Goal: Task Accomplishment & Management: Manage account settings

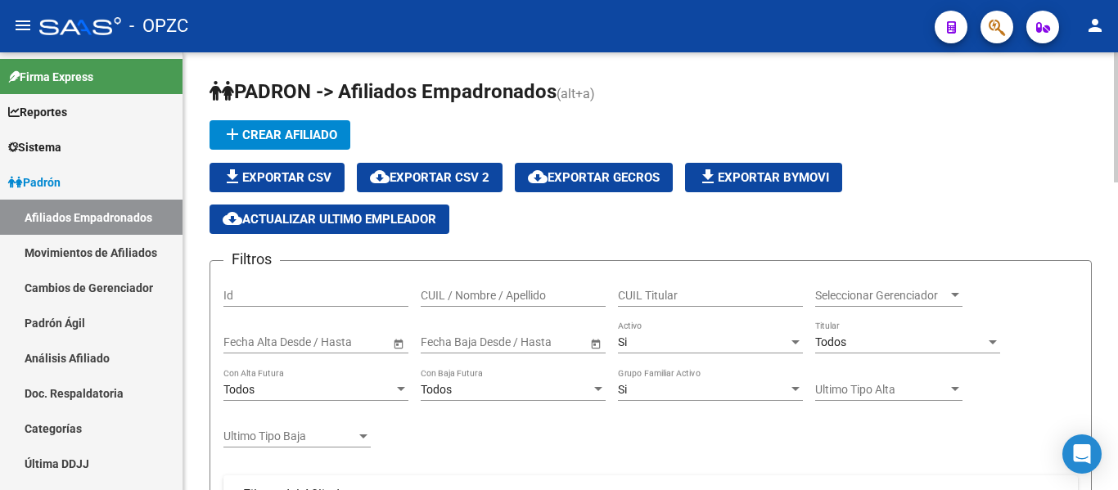
click at [439, 293] on input "CUIL / Nombre / Apellido" at bounding box center [513, 296] width 185 height 14
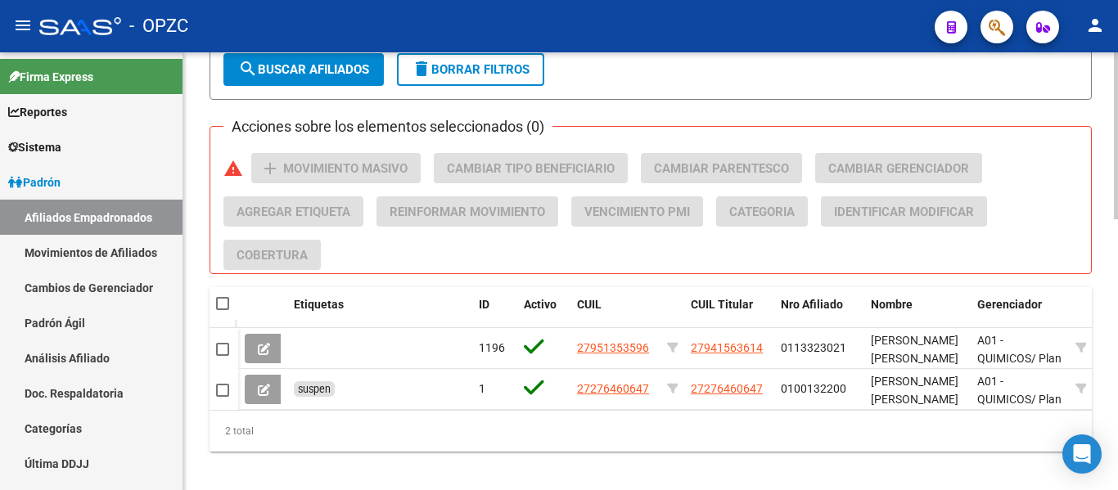
scroll to position [710, 0]
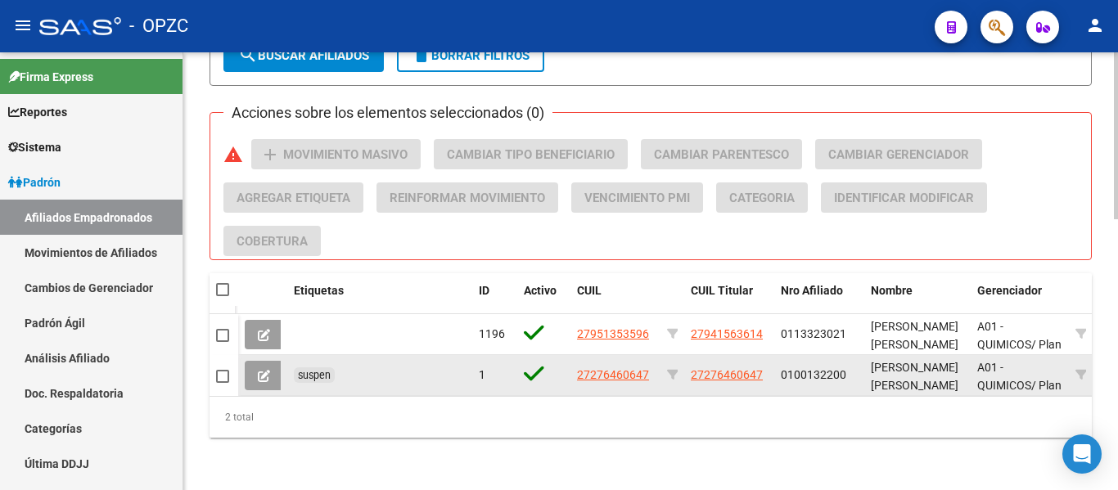
type input "inda"
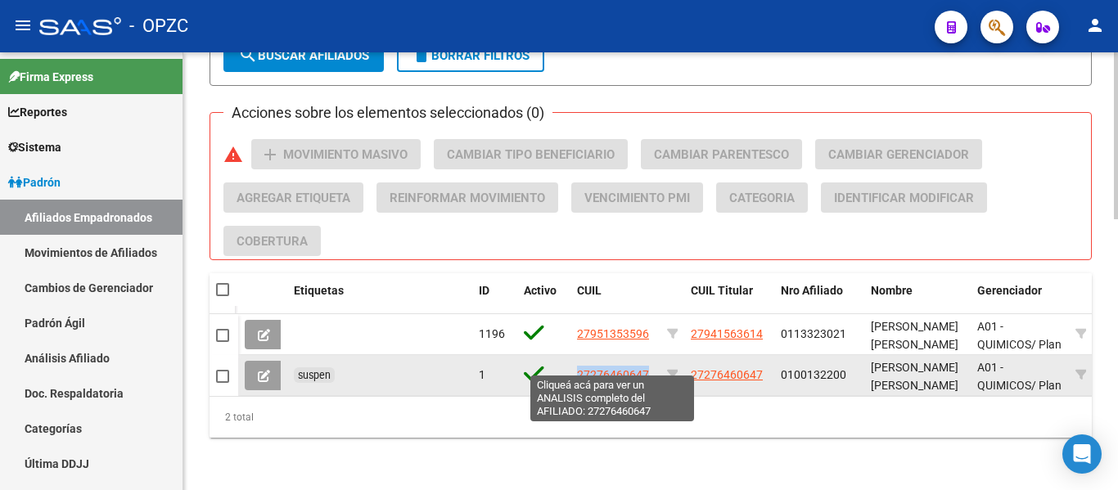
drag, startPoint x: 651, startPoint y: 361, endPoint x: 579, endPoint y: 364, distance: 72.1
click at [579, 366] on div "27276460647" at bounding box center [615, 375] width 77 height 19
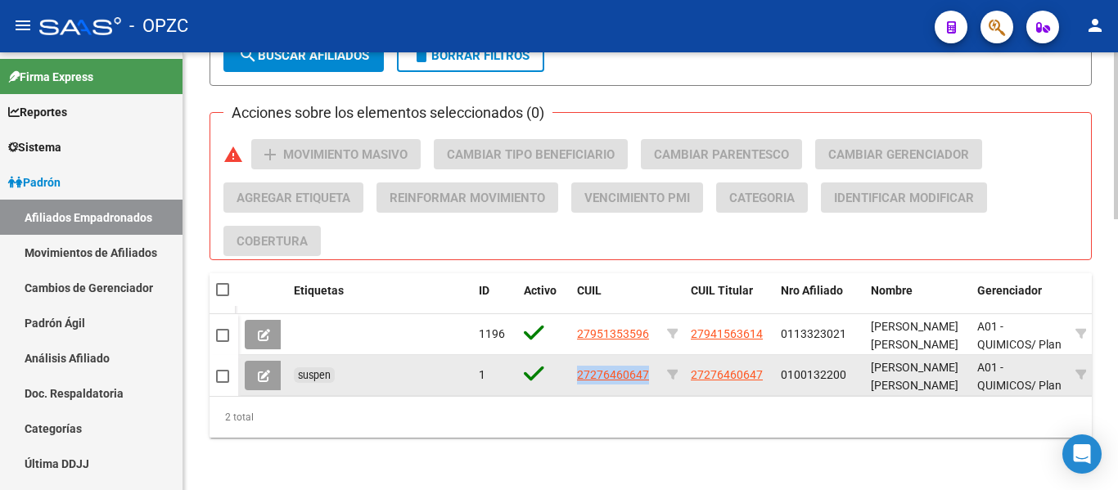
copy span "27276460647"
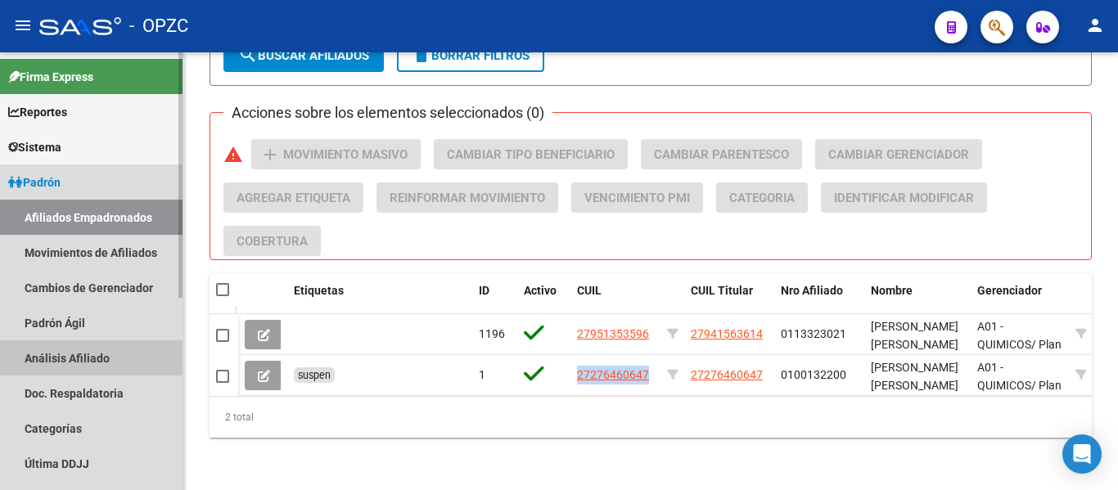
click at [78, 355] on link "Análisis Afiliado" at bounding box center [91, 357] width 182 height 35
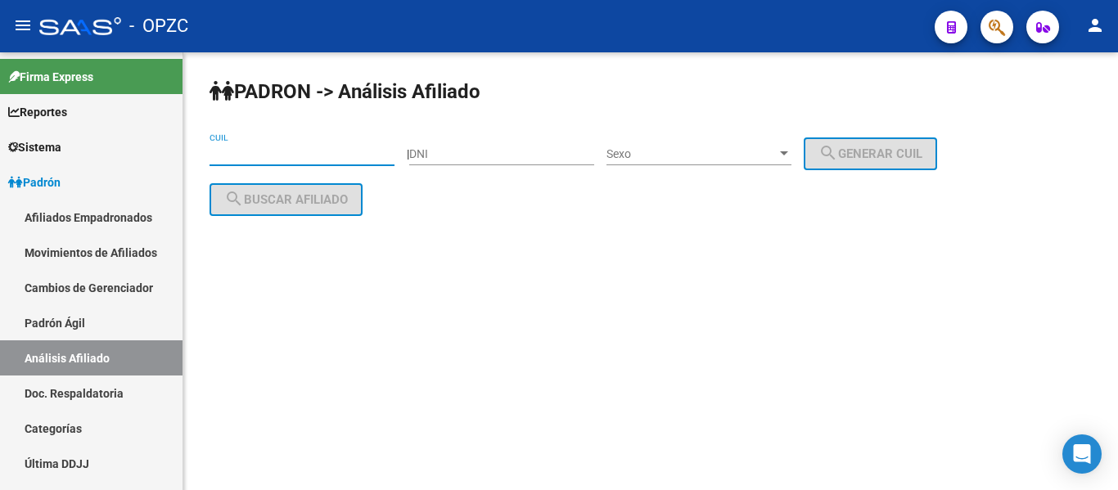
paste input "27-27646064-7"
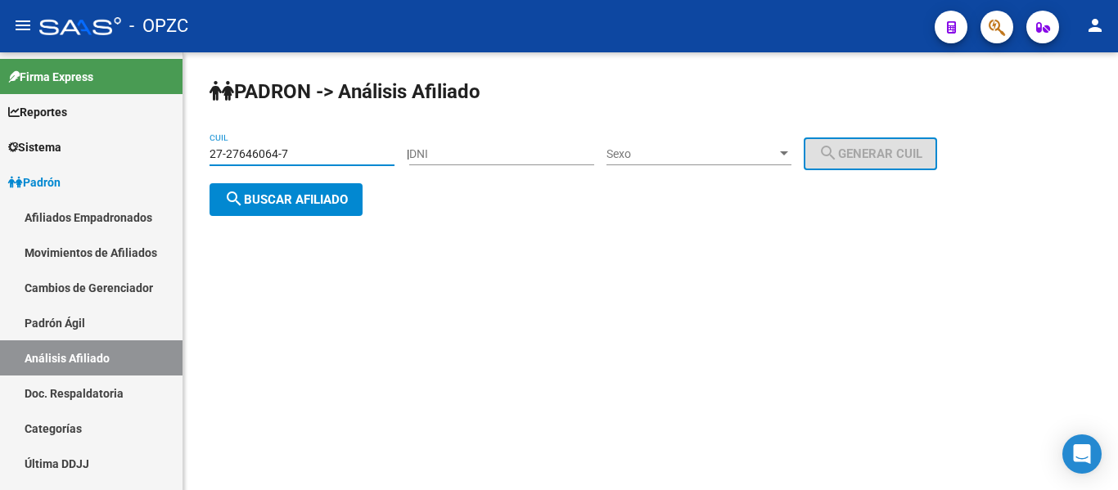
type input "27-27646064-7"
click at [282, 199] on span "search Buscar afiliado" at bounding box center [286, 199] width 124 height 15
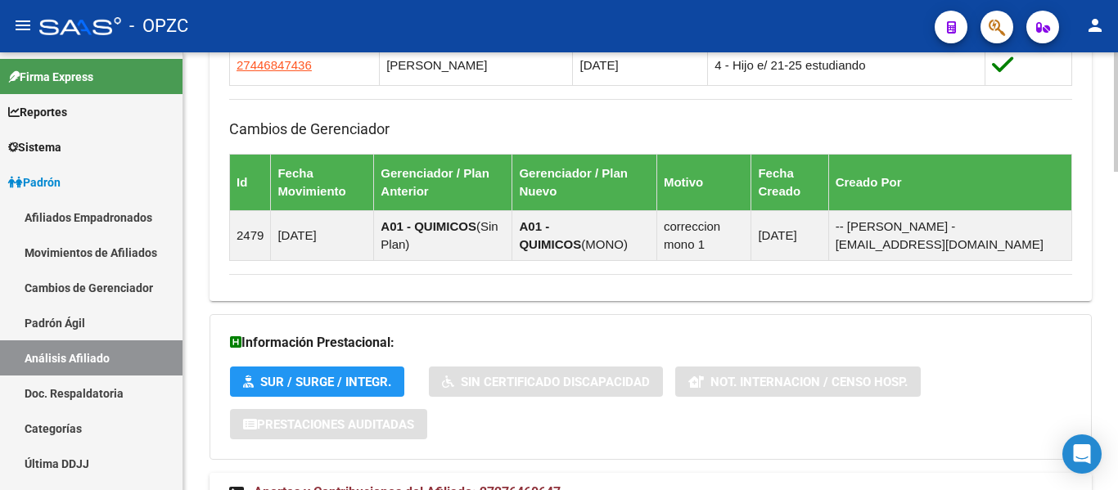
scroll to position [1162, 0]
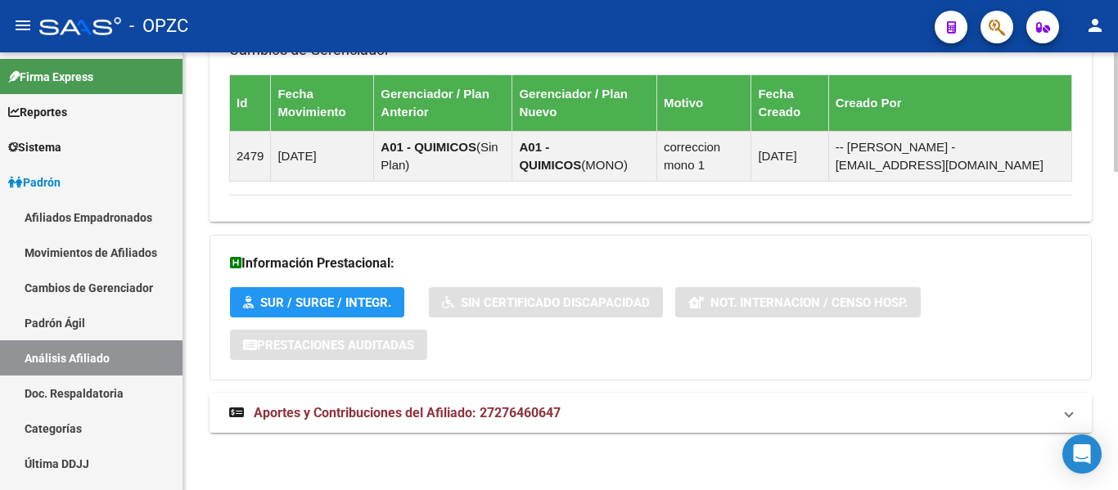
click at [344, 408] on span "Aportes y Contribuciones del Afiliado: 27276460647" at bounding box center [407, 413] width 307 height 16
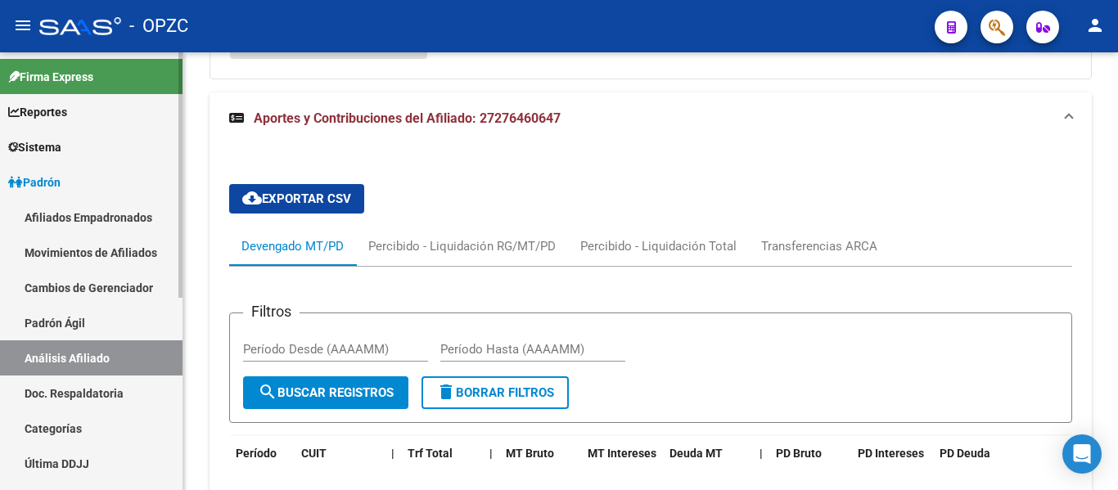
scroll to position [1408, 0]
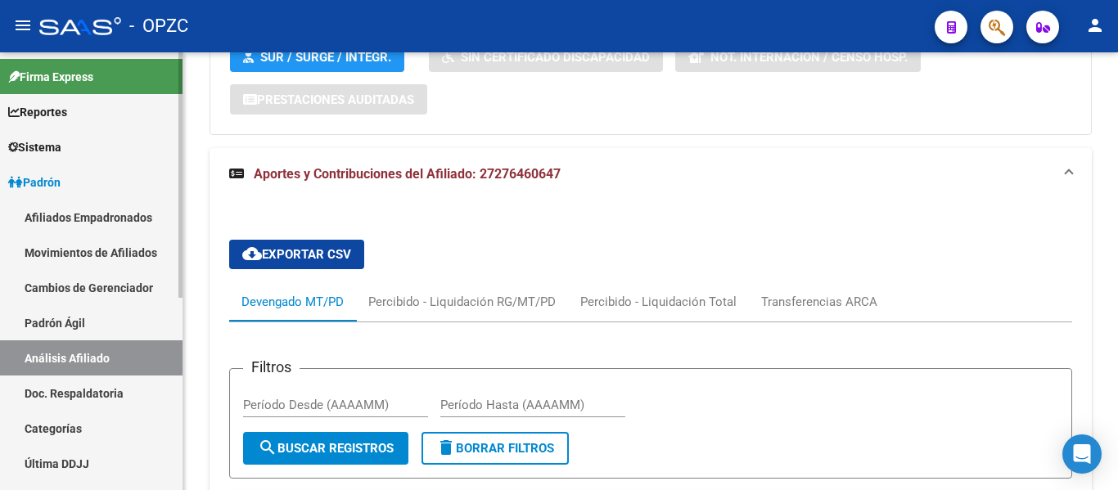
click at [82, 216] on link "Afiliados Empadronados" at bounding box center [91, 217] width 182 height 35
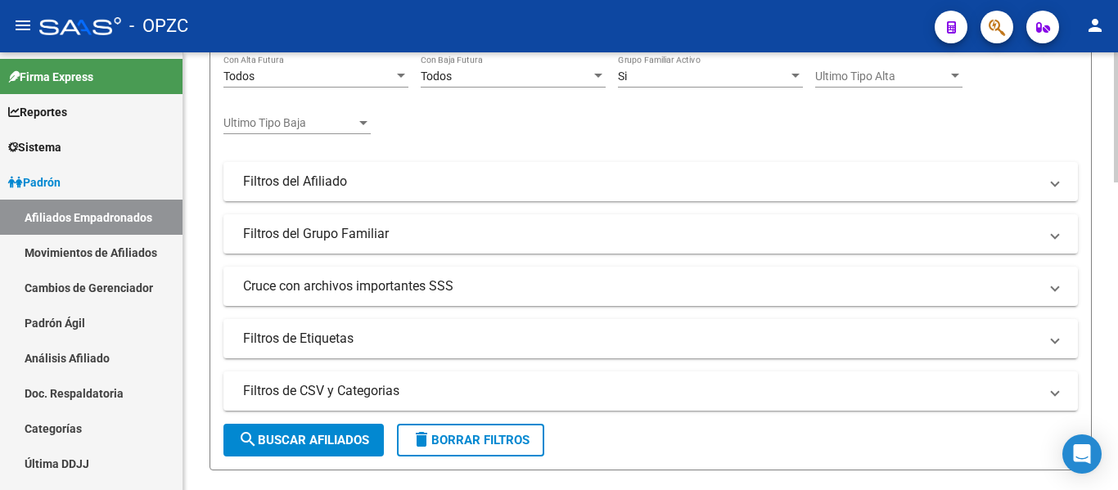
scroll to position [137, 0]
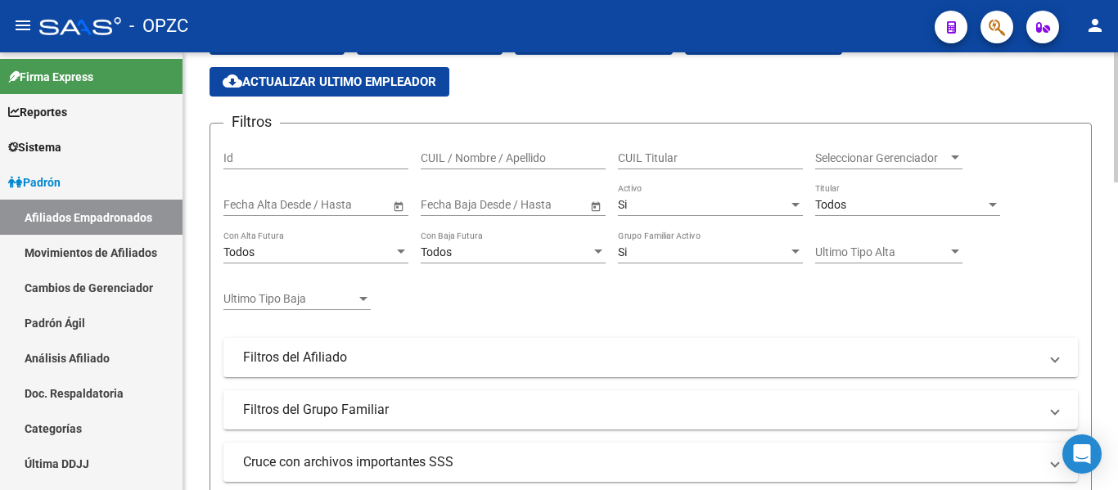
click at [500, 157] on input "CUIL / Nombre / Apellido" at bounding box center [513, 158] width 185 height 14
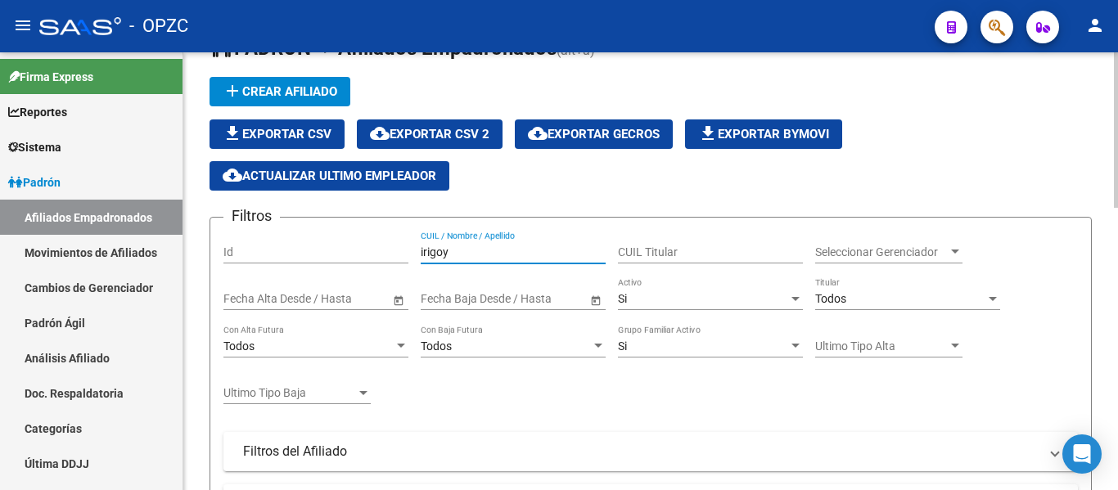
scroll to position [0, 0]
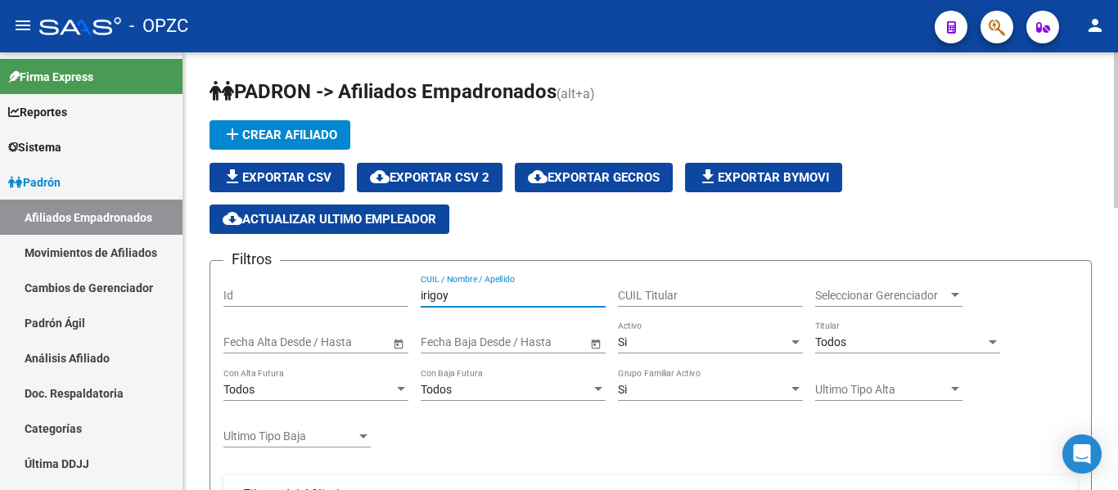
type input "irigoy"
click at [675, 344] on div "Si" at bounding box center [703, 343] width 170 height 14
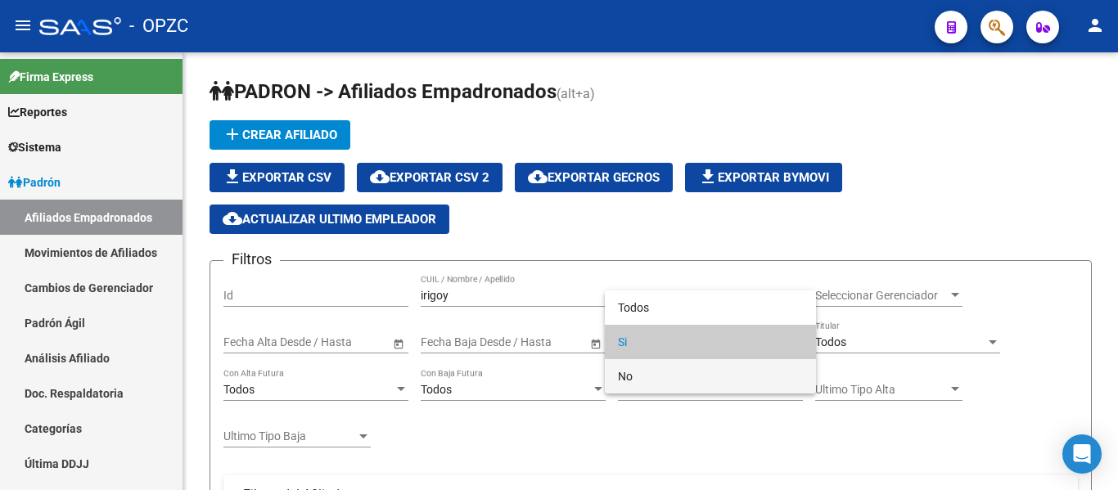
click at [660, 378] on span "No" at bounding box center [710, 376] width 185 height 34
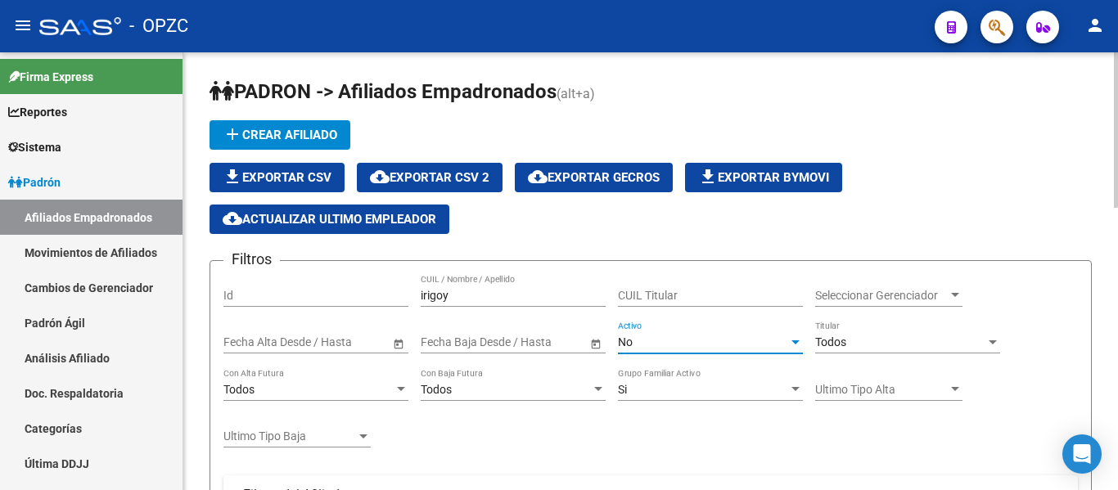
click at [664, 390] on div "Si" at bounding box center [703, 390] width 170 height 14
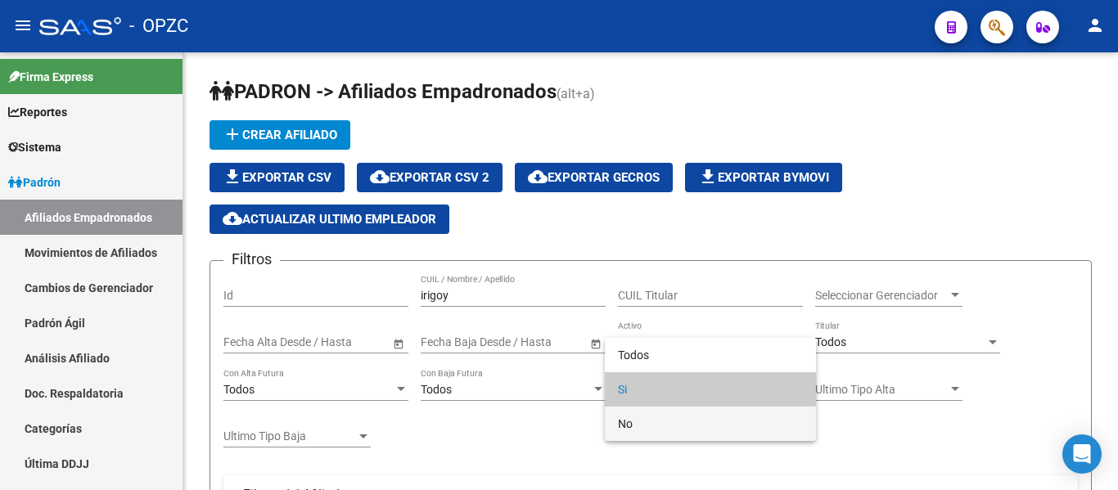
click at [654, 426] on span "No" at bounding box center [710, 424] width 185 height 34
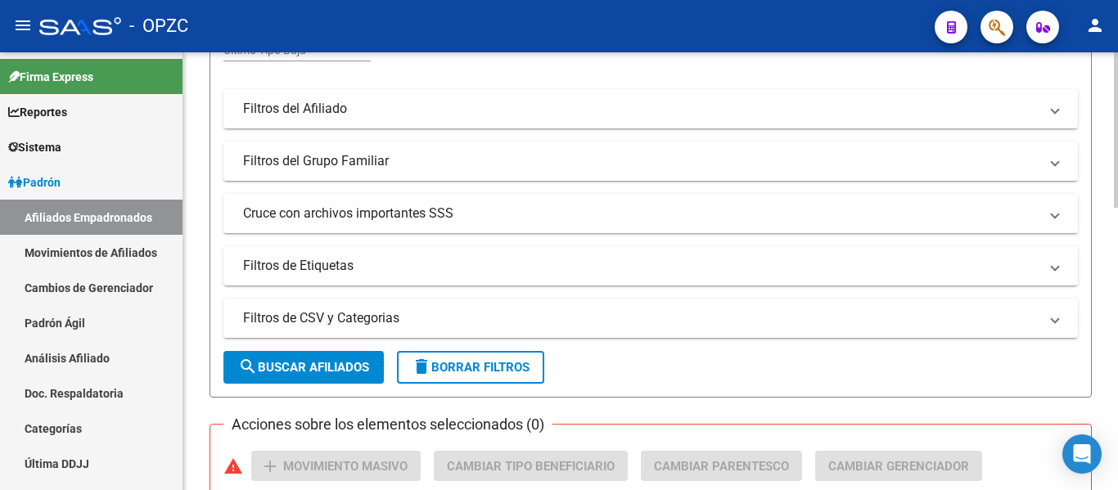
scroll to position [409, 0]
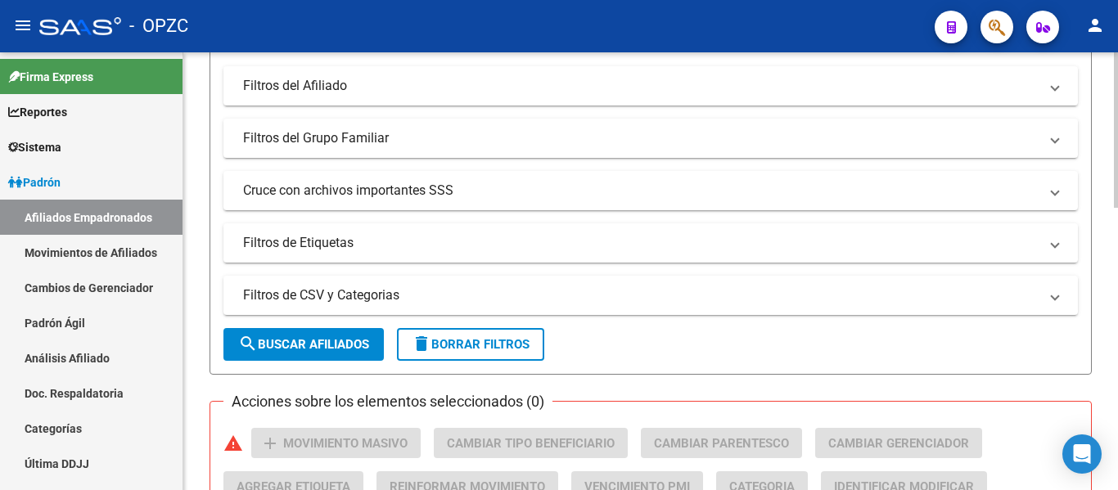
click at [285, 350] on span "search Buscar Afiliados" at bounding box center [303, 344] width 131 height 15
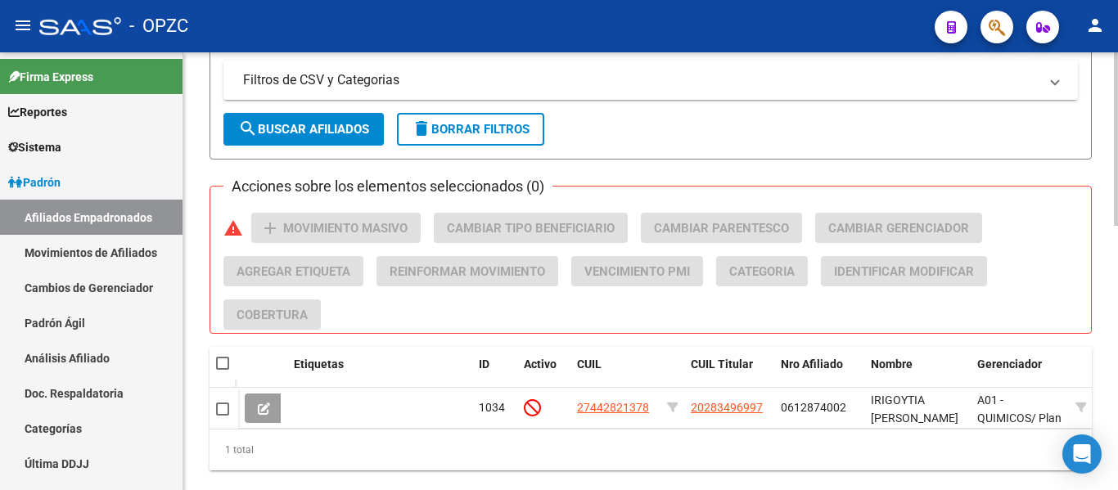
scroll to position [669, 0]
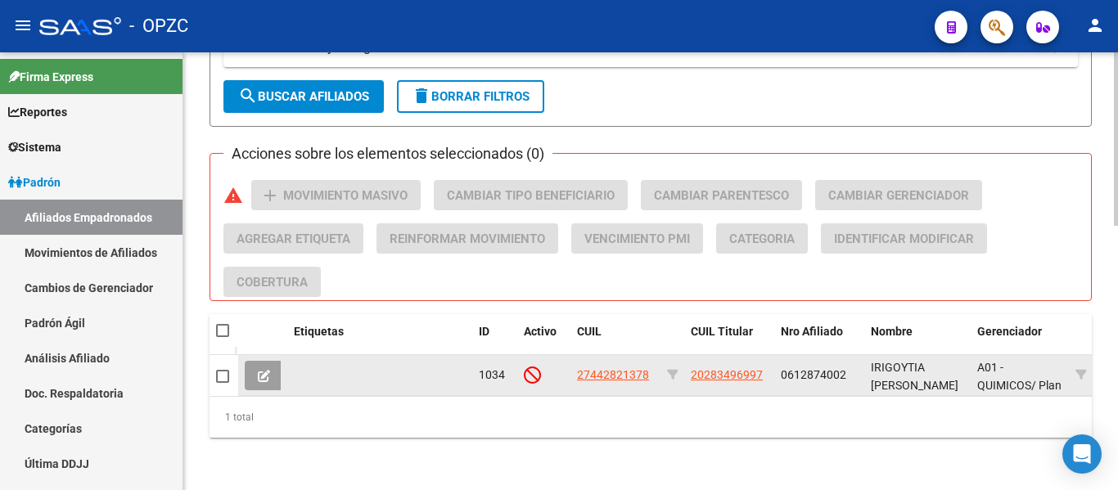
click at [259, 370] on icon at bounding box center [264, 376] width 12 height 12
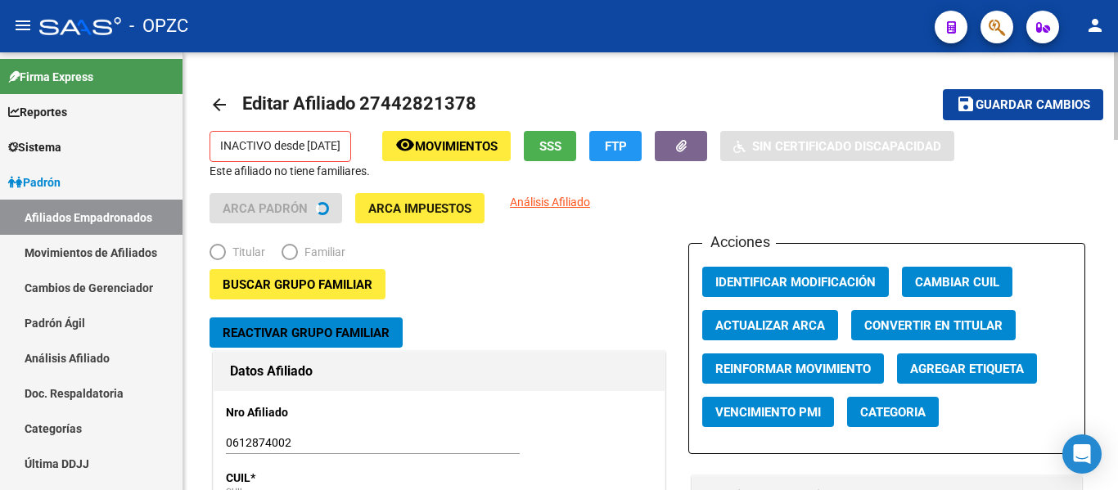
radio input "true"
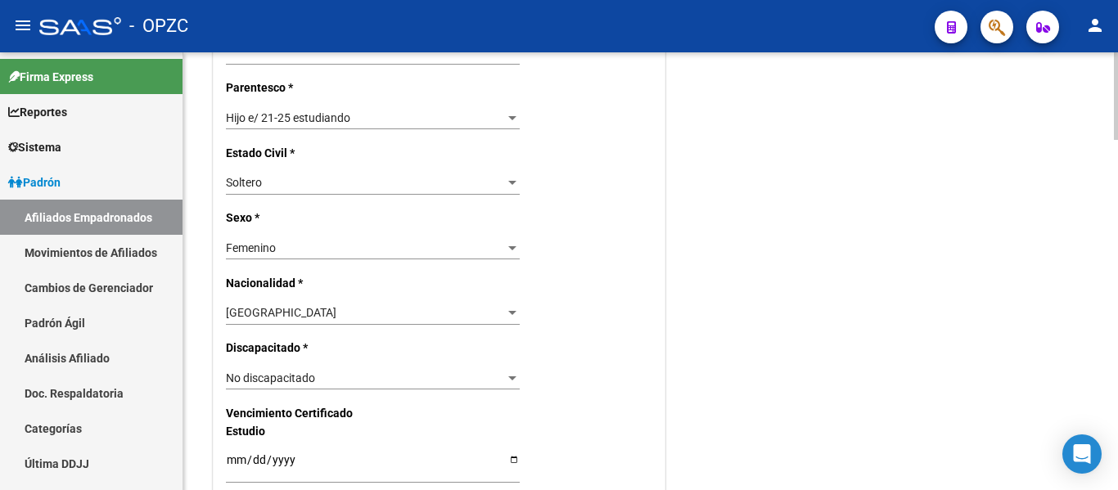
scroll to position [900, 0]
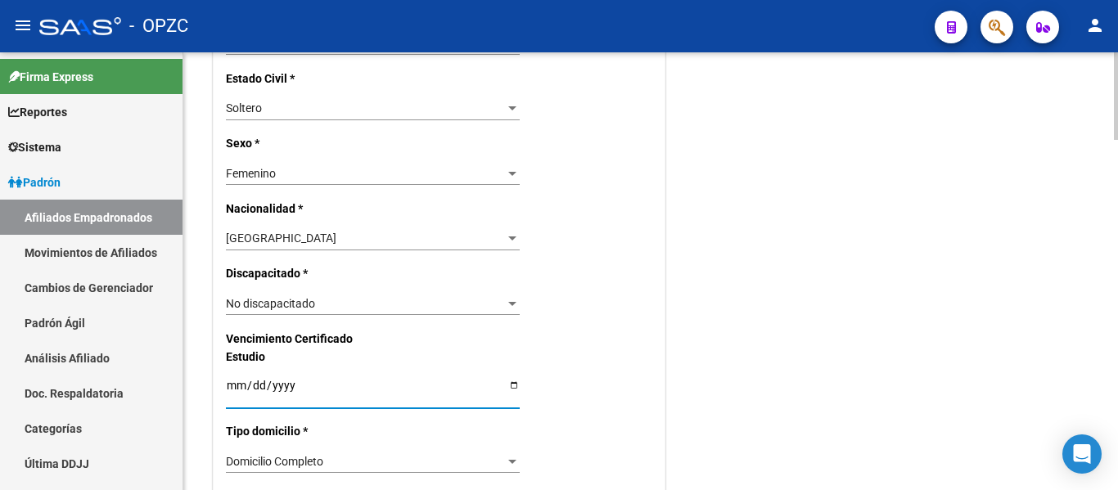
click at [236, 384] on input "[DATE]" at bounding box center [373, 391] width 294 height 25
type input "[DATE]"
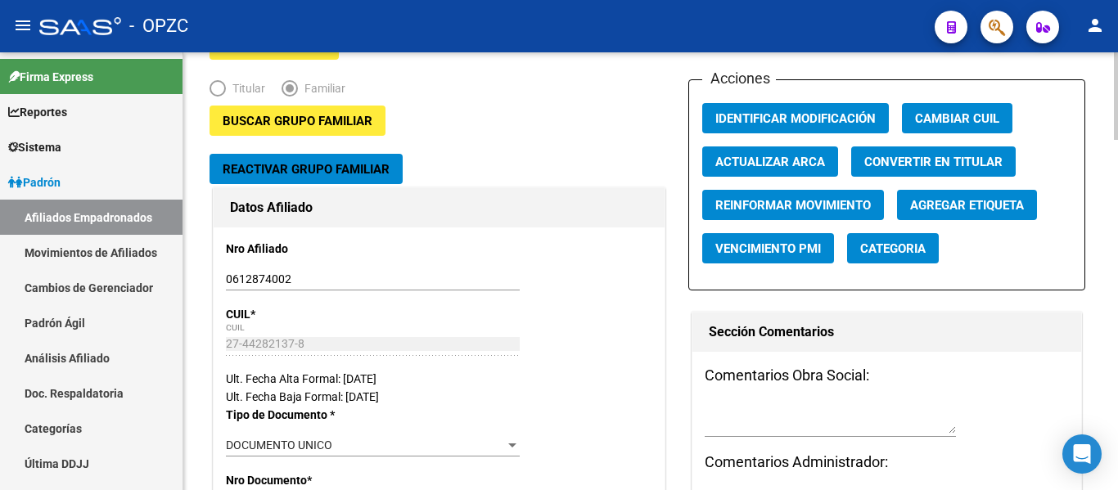
scroll to position [0, 0]
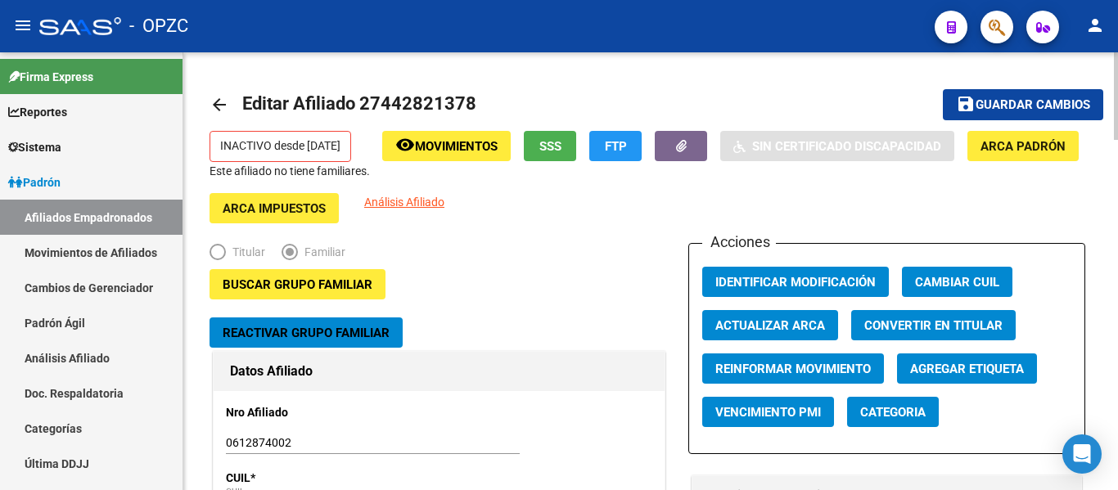
click at [1006, 101] on span "Guardar cambios" at bounding box center [1032, 105] width 115 height 15
click at [325, 331] on span "Reactivar Grupo Familiar" at bounding box center [306, 333] width 167 height 15
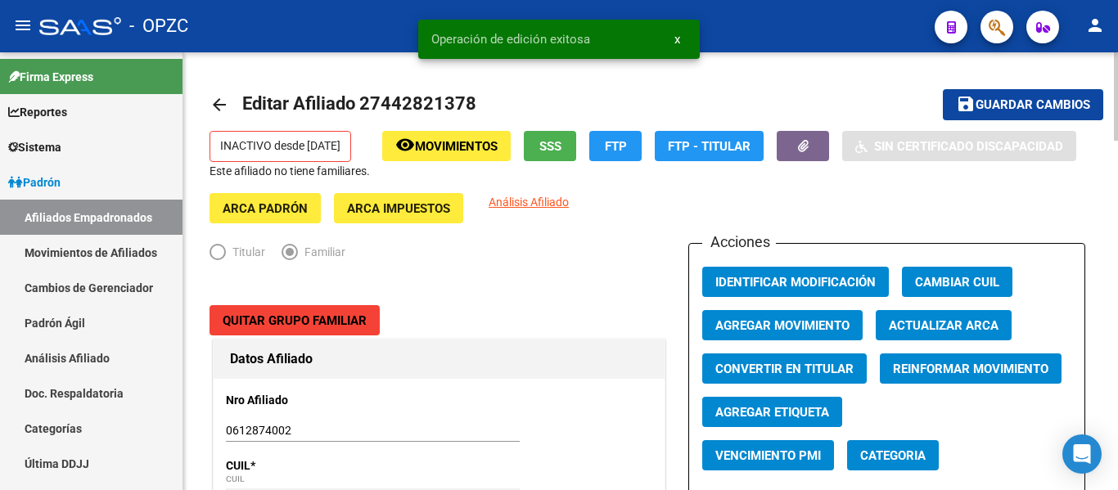
click at [796, 326] on span "Agregar Movimiento" at bounding box center [782, 325] width 134 height 15
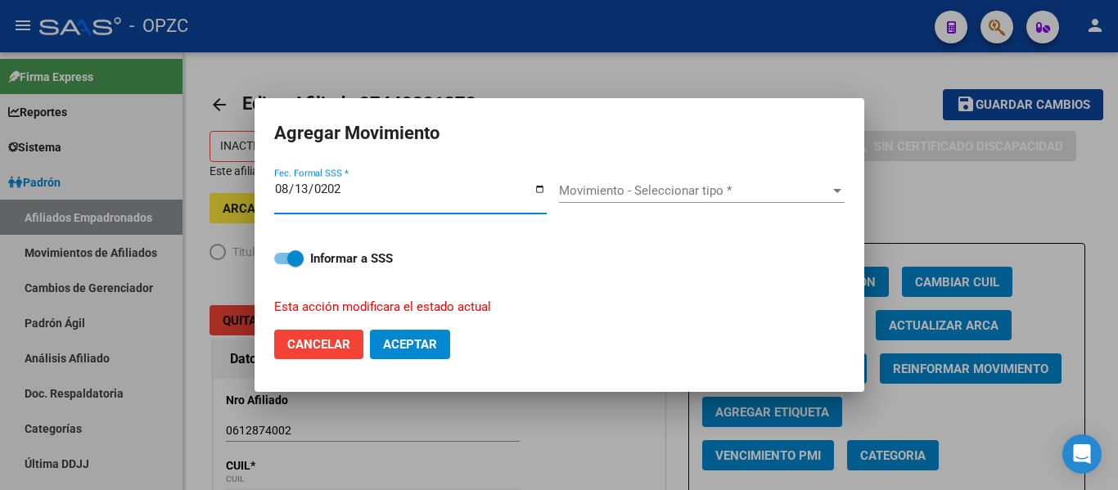
type input "[DATE]"
click at [651, 195] on span "Movimiento - Seleccionar tipo *" at bounding box center [694, 190] width 271 height 15
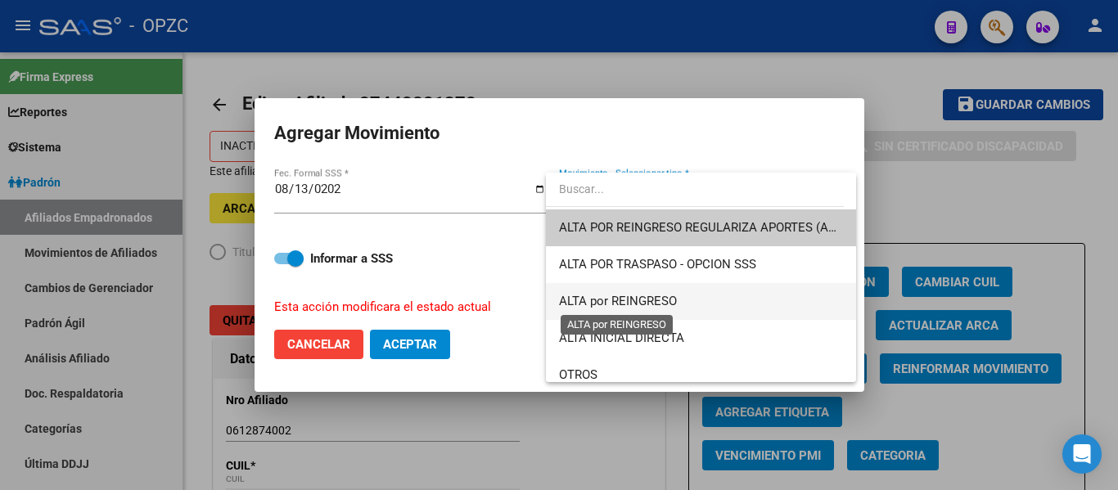
click at [665, 299] on span "ALTA por REINGRESO" at bounding box center [618, 301] width 118 height 15
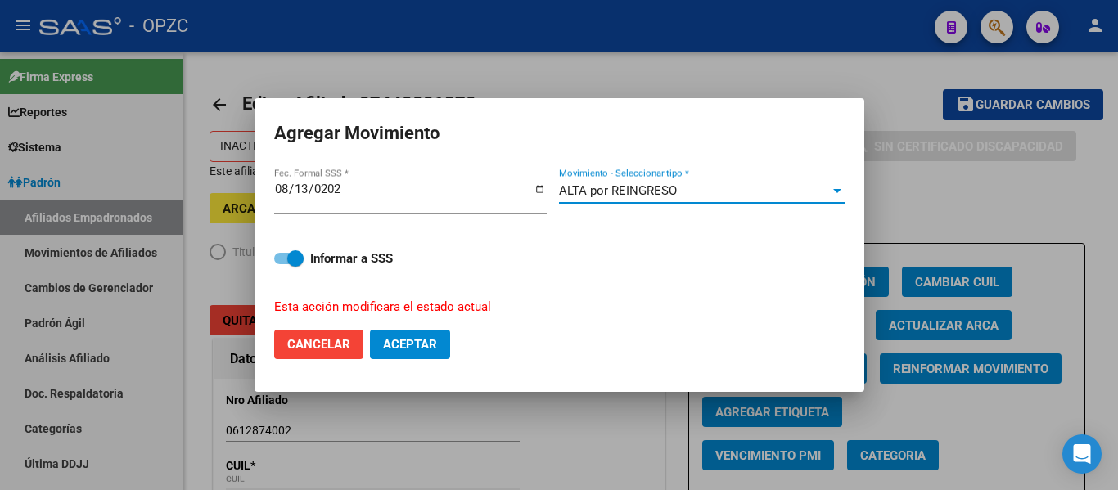
click at [404, 339] on span "Aceptar" at bounding box center [410, 344] width 54 height 15
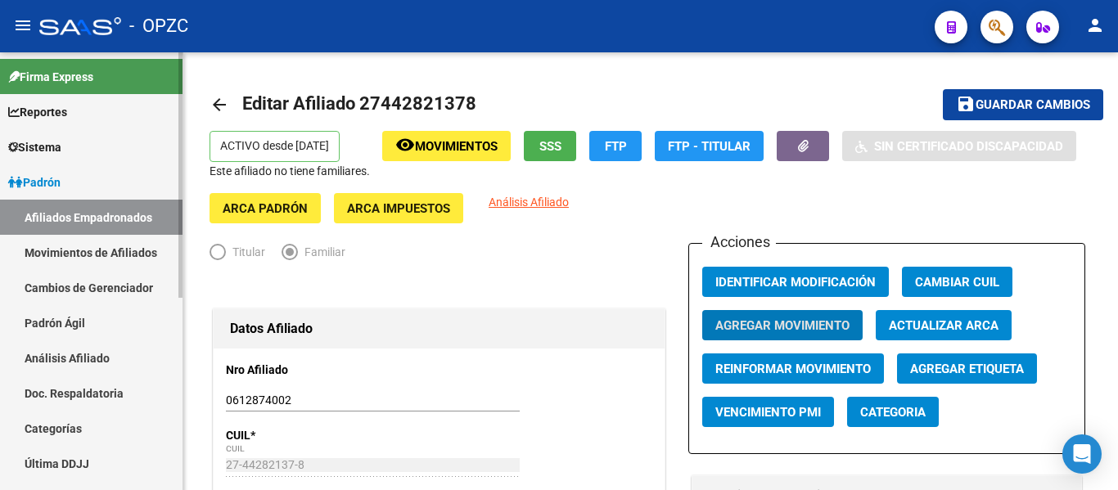
click at [105, 219] on link "Afiliados Empadronados" at bounding box center [91, 217] width 182 height 35
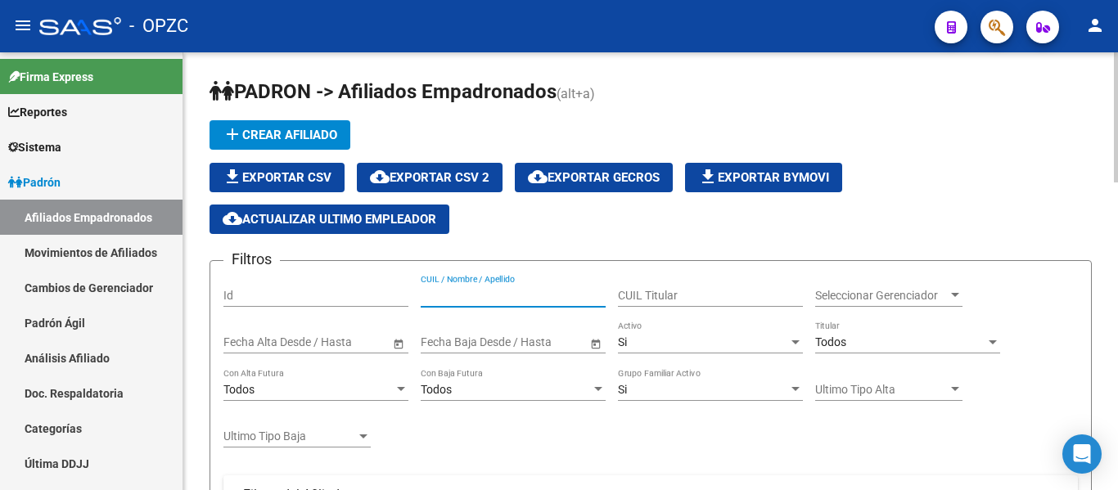
click at [460, 292] on input "CUIL / Nombre / Apellido" at bounding box center [513, 296] width 185 height 14
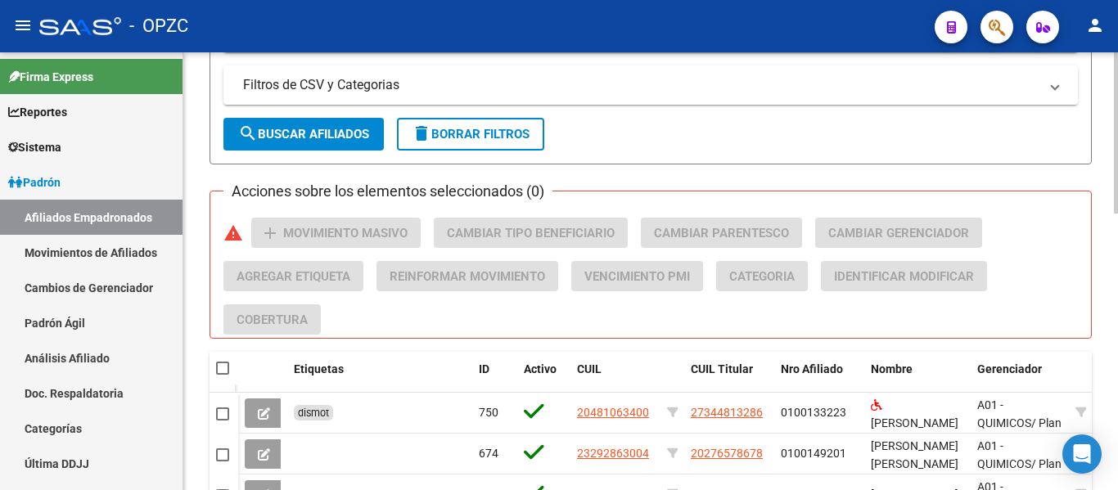
scroll to position [655, 0]
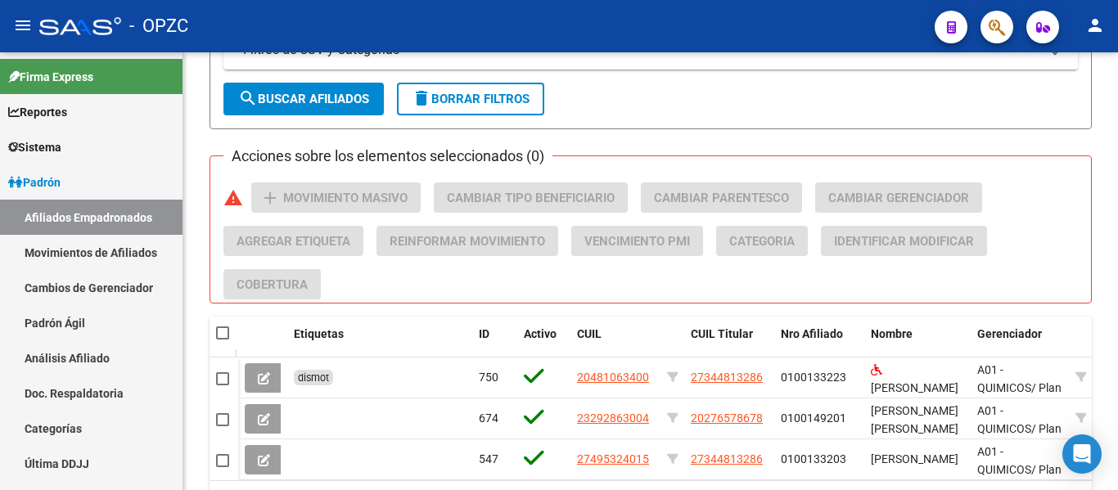
type input "[PERSON_NAME]"
click at [262, 373] on icon at bounding box center [264, 378] width 12 height 12
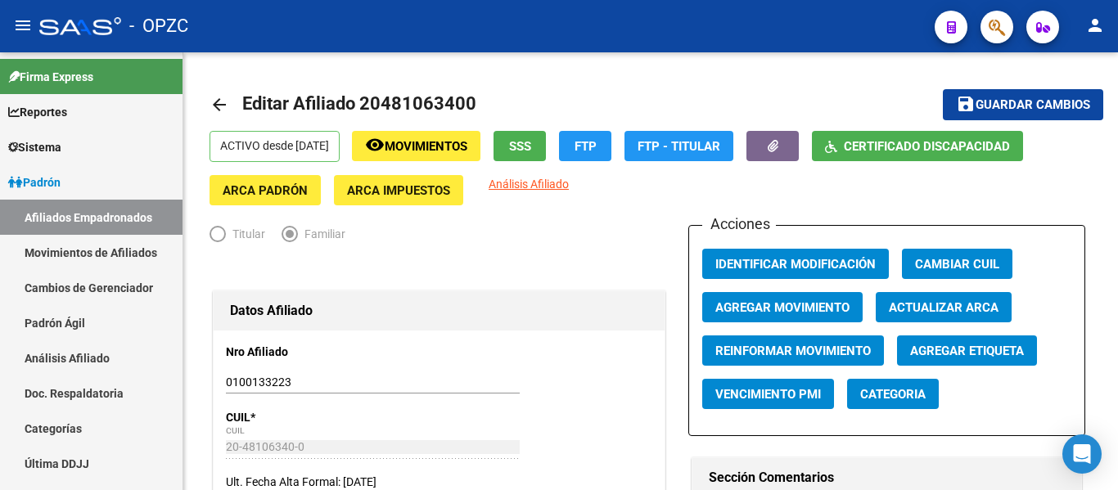
radio input "true"
type input "27-34481328-6"
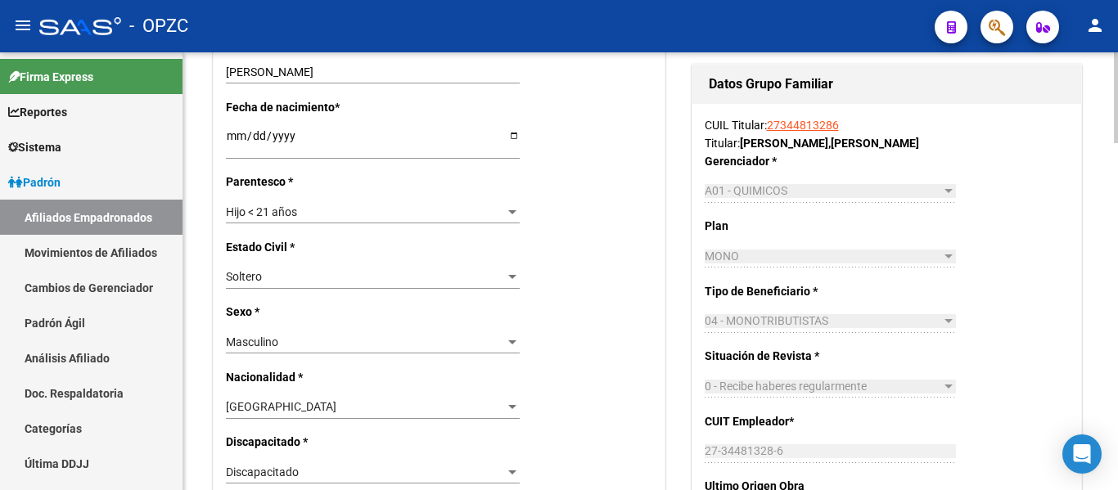
scroll to position [655, 0]
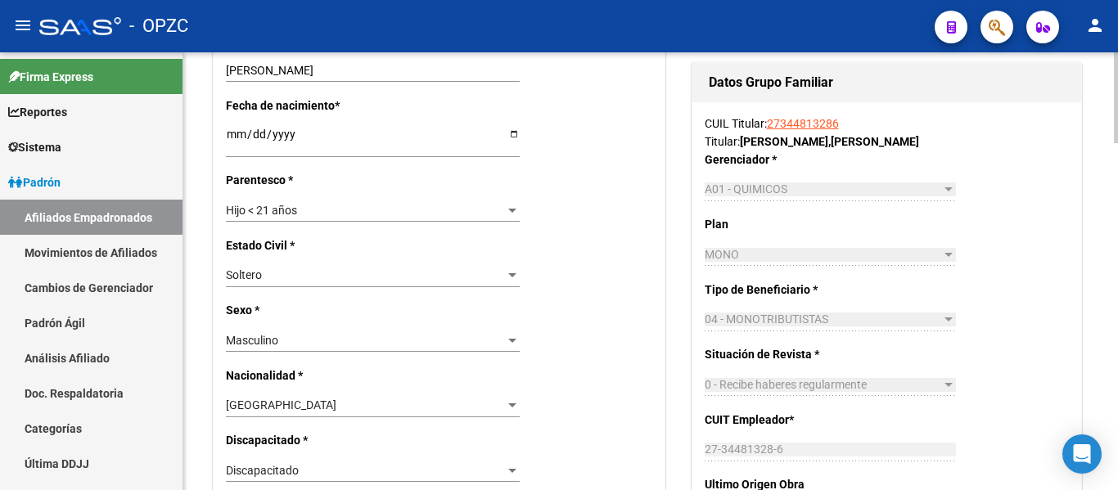
drag, startPoint x: 850, startPoint y: 115, endPoint x: 771, endPoint y: 127, distance: 80.2
click at [771, 127] on div "CUIL Titular: 27344813286 Titular: [PERSON_NAME]" at bounding box center [887, 133] width 364 height 36
copy link "27344813286"
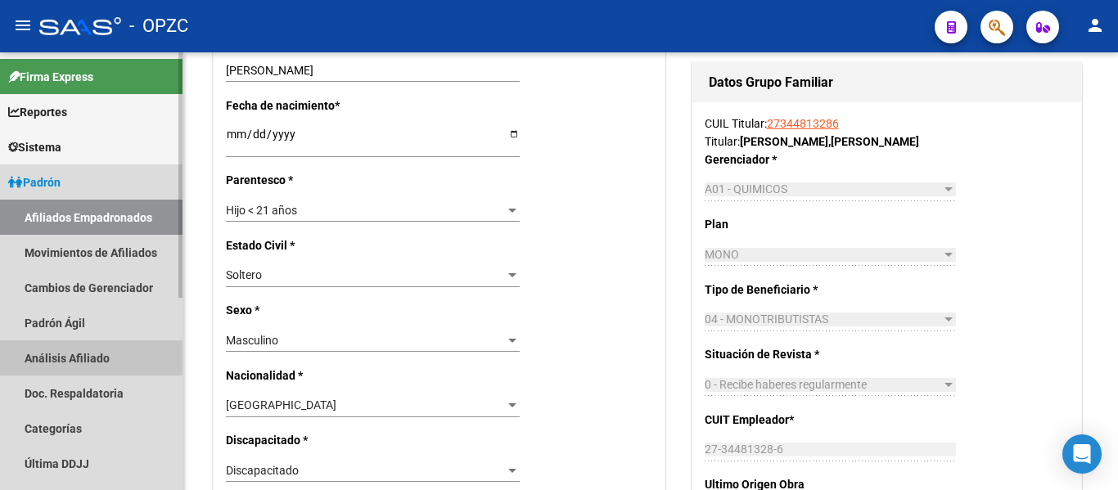
click at [73, 351] on link "Análisis Afiliado" at bounding box center [91, 357] width 182 height 35
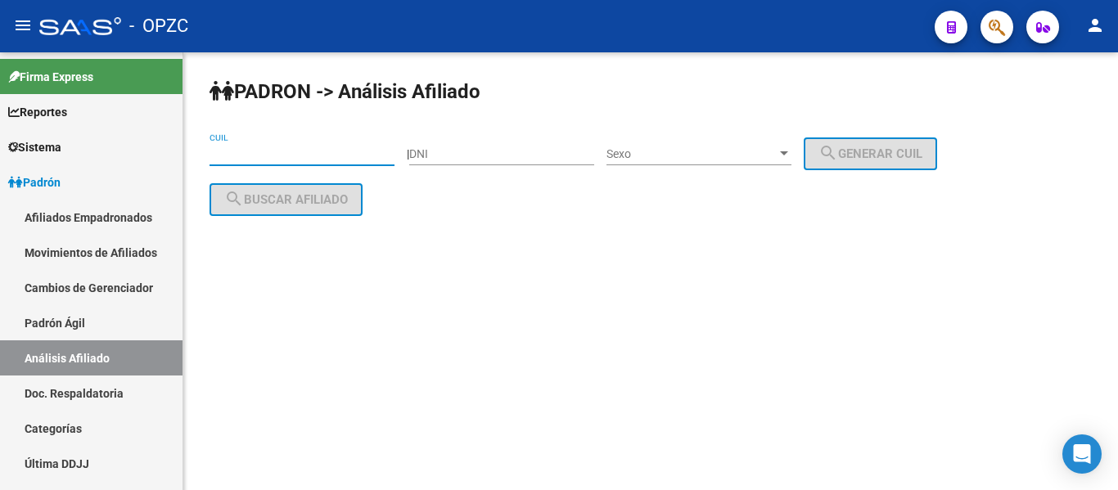
paste input "27-34481328-6"
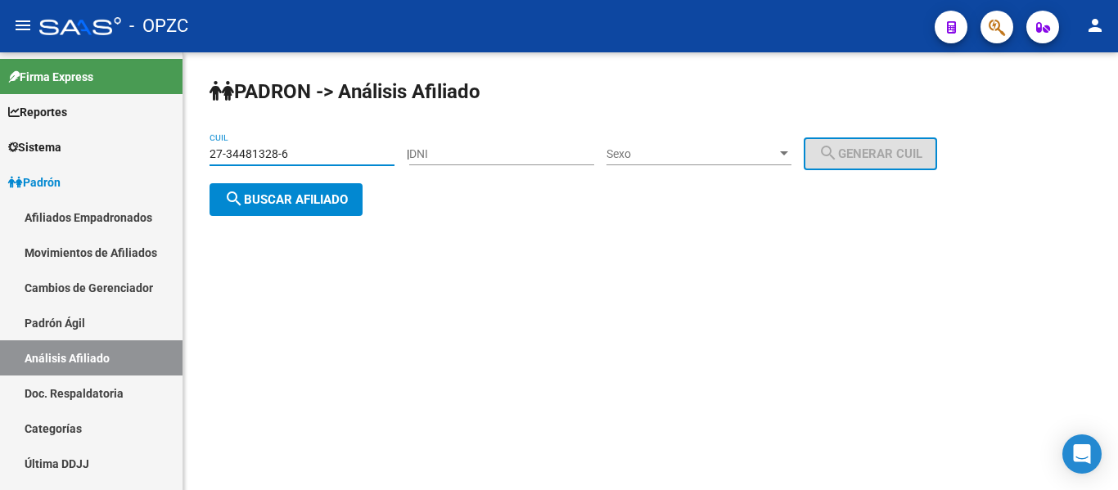
type input "27-34481328-6"
click at [264, 185] on button "search Buscar afiliado" at bounding box center [286, 199] width 153 height 33
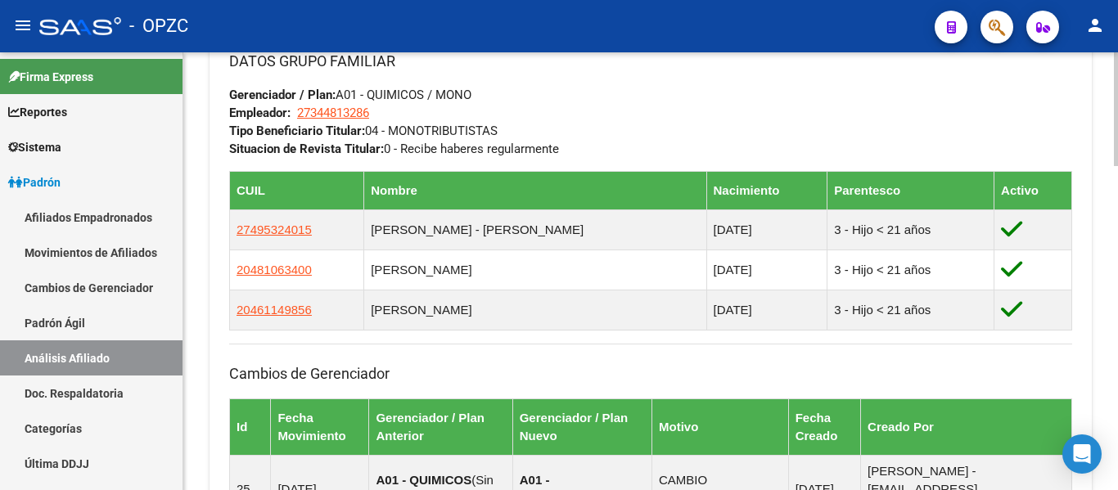
scroll to position [1252, 0]
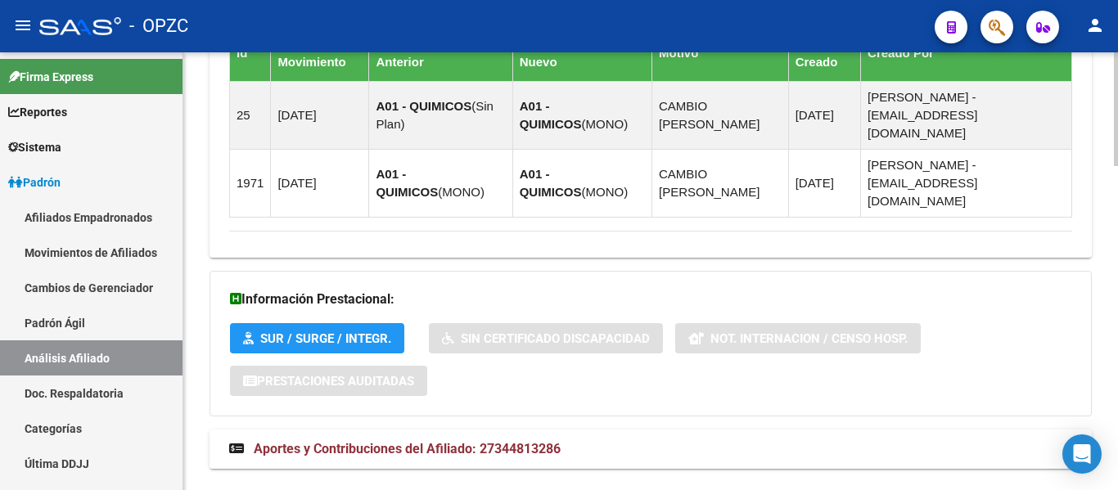
click at [367, 441] on span "Aportes y Contribuciones del Afiliado: 27344813286" at bounding box center [407, 449] width 307 height 16
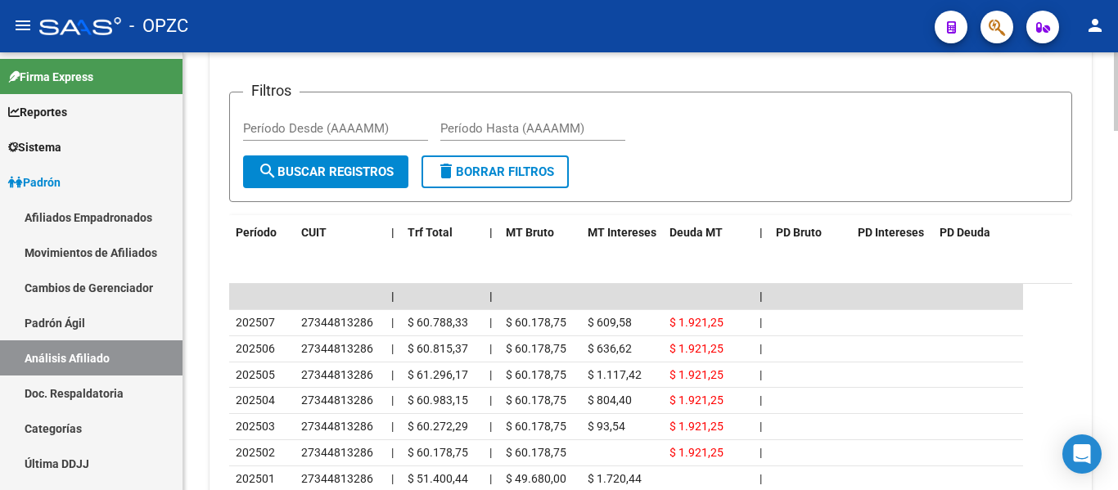
scroll to position [1825, 0]
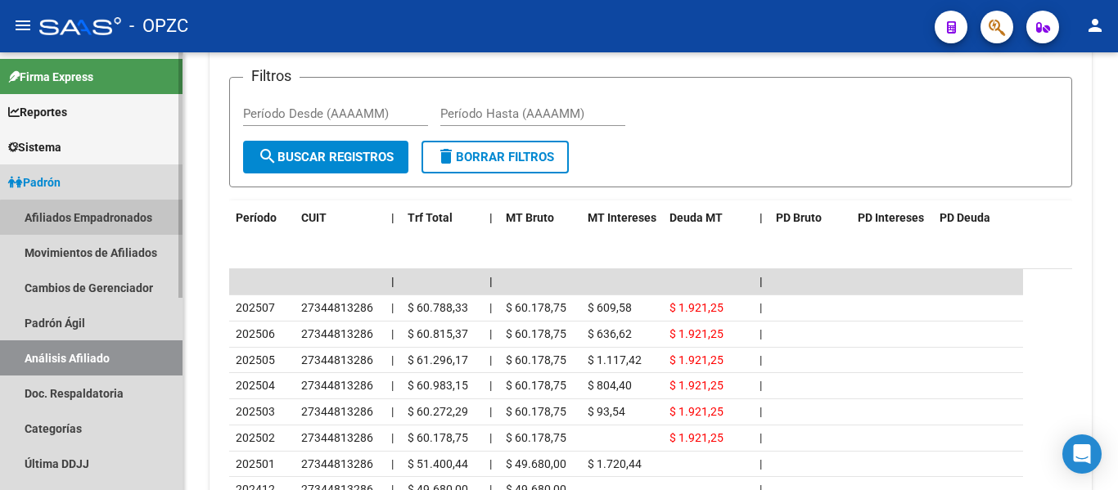
click at [93, 219] on link "Afiliados Empadronados" at bounding box center [91, 217] width 182 height 35
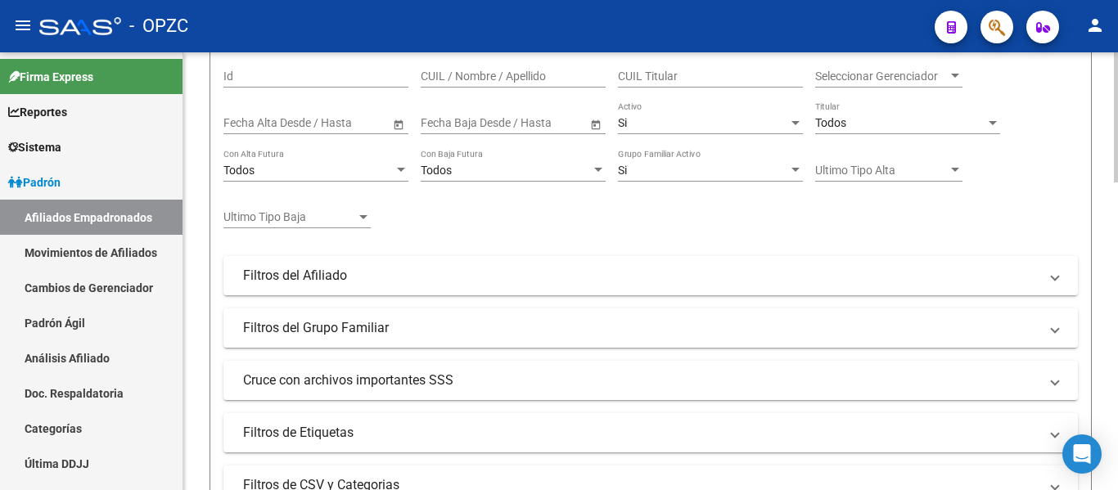
scroll to position [56, 0]
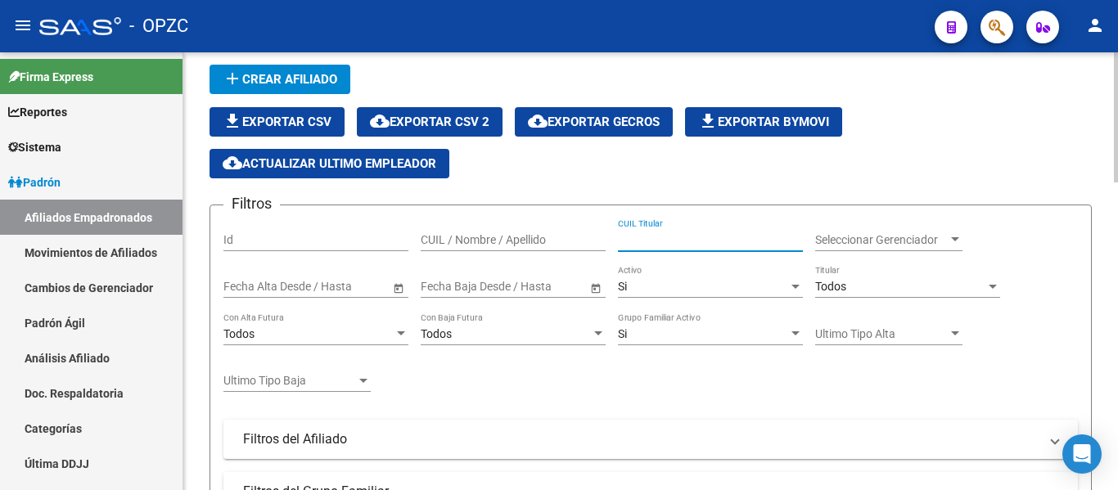
paste input "20244960007"
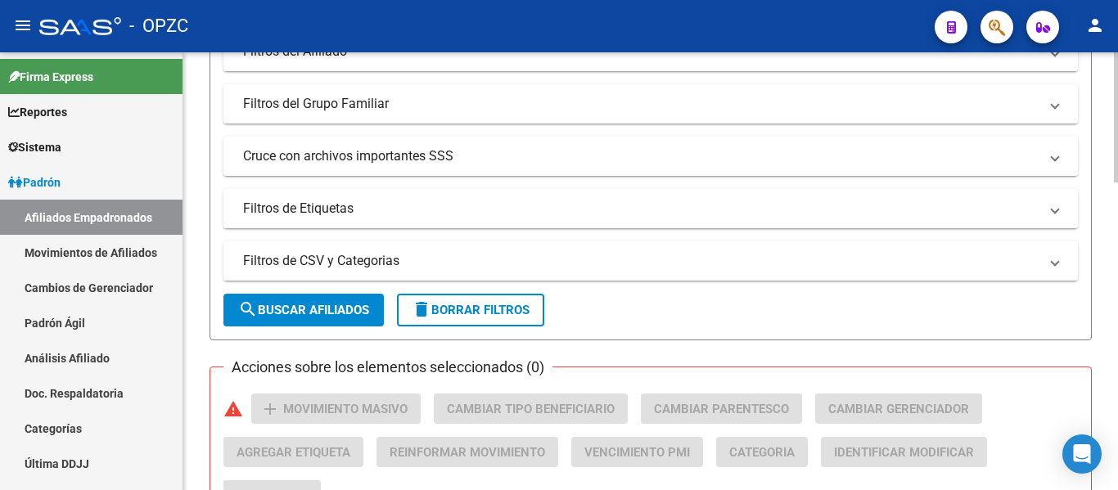
scroll to position [465, 0]
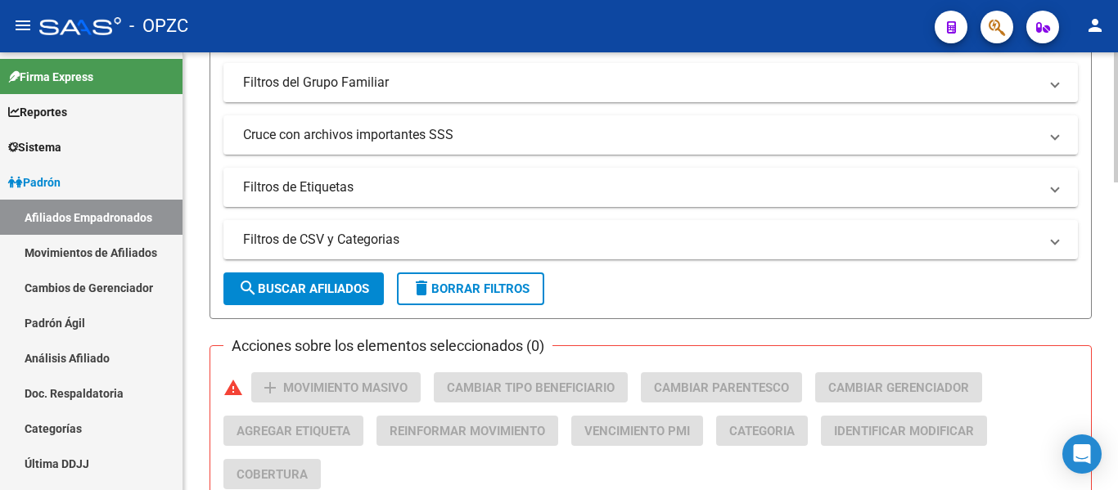
type input "20244960007"
click at [318, 288] on span "search Buscar Afiliados" at bounding box center [303, 289] width 131 height 15
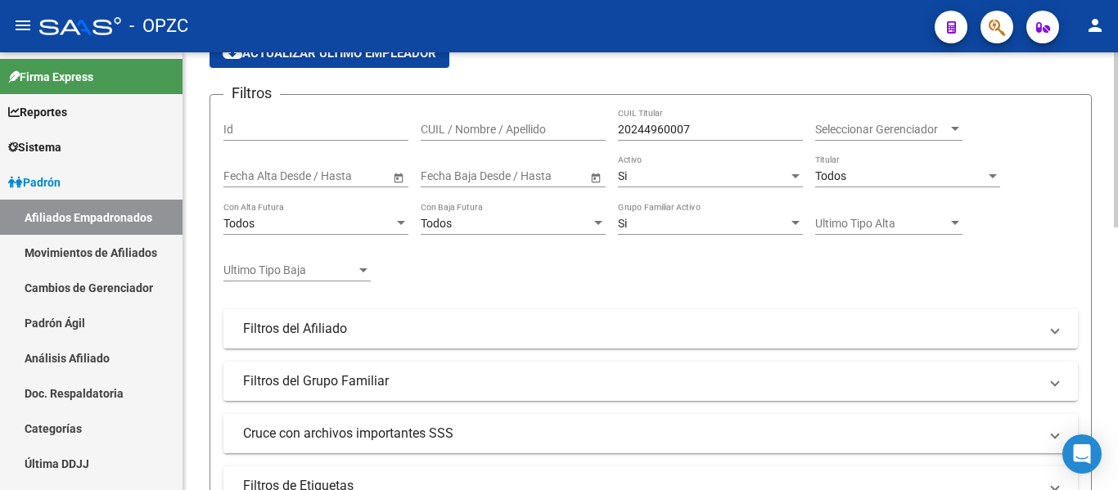
scroll to position [493, 0]
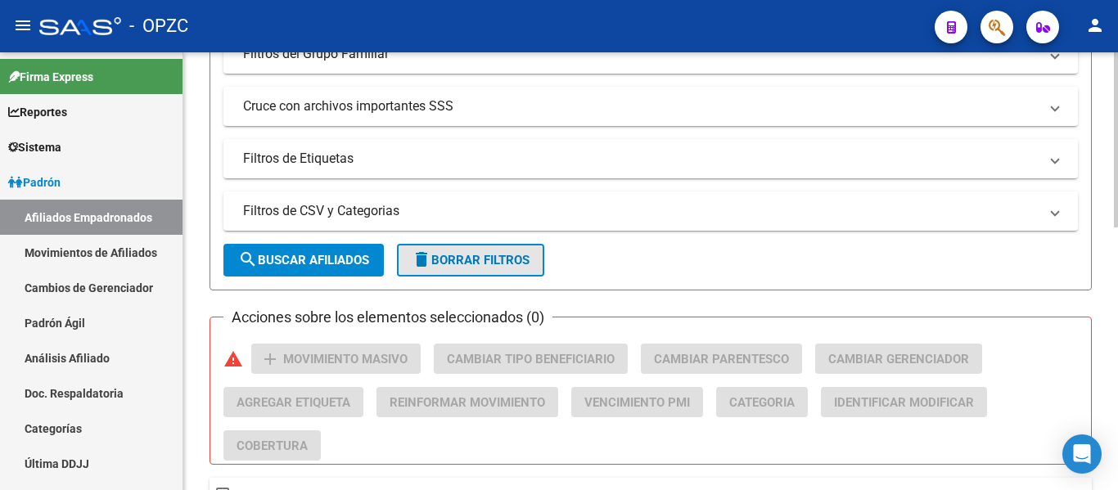
click at [467, 262] on span "delete Borrar Filtros" at bounding box center [471, 260] width 118 height 15
click at [1096, 101] on div "PADRON -> Afiliados Empadronados (alt+a) add Crear Afiliado file_download Expor…" at bounding box center [650, 290] width 935 height 1463
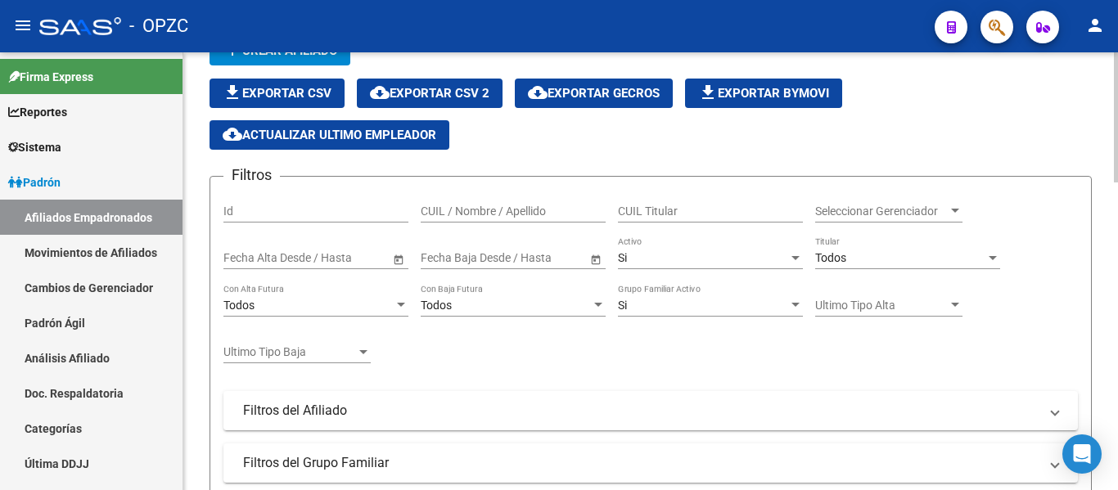
click at [658, 210] on input "CUIL Titular" at bounding box center [710, 212] width 185 height 14
paste input "27443934826"
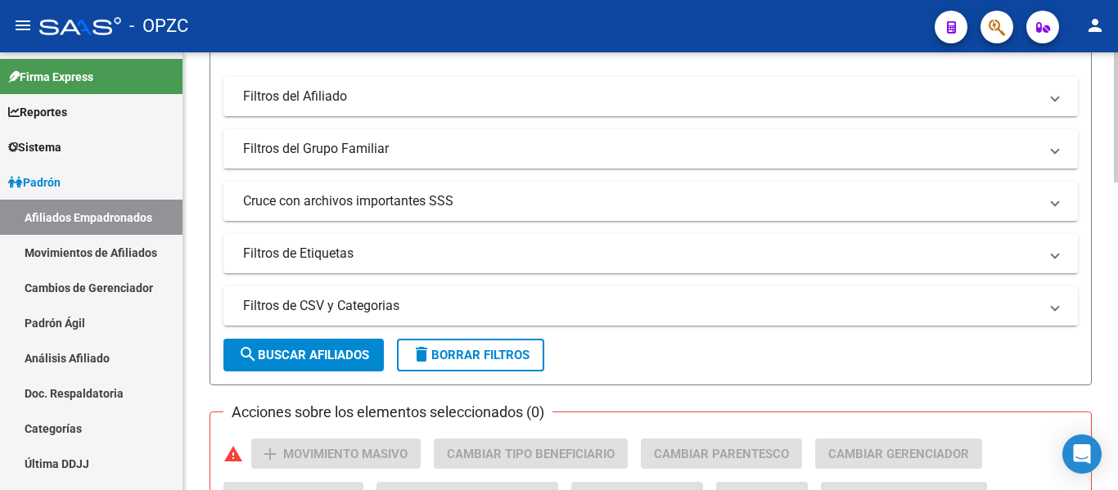
scroll to position [412, 0]
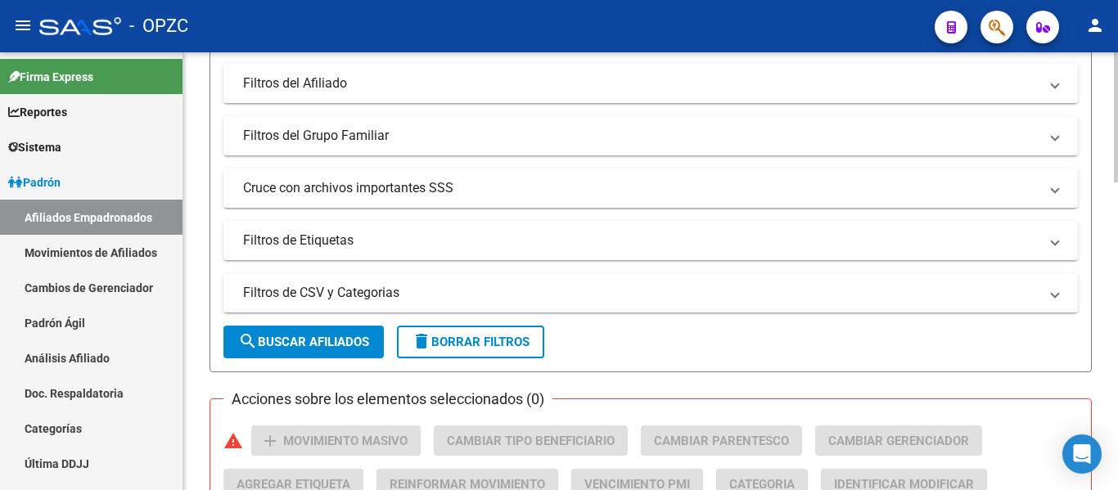
type input "27443934826"
click at [309, 336] on span "search Buscar Afiliados" at bounding box center [303, 342] width 131 height 15
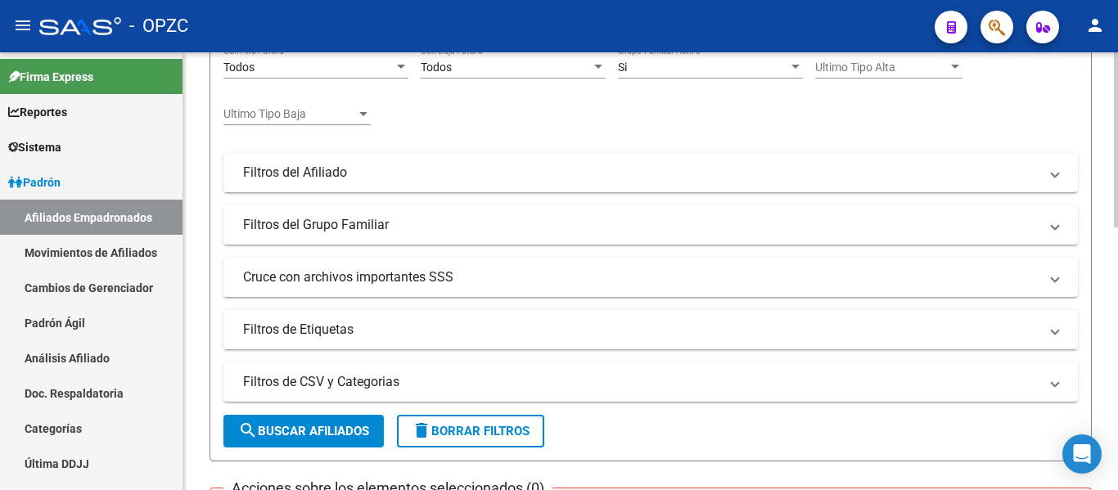
scroll to position [327, 0]
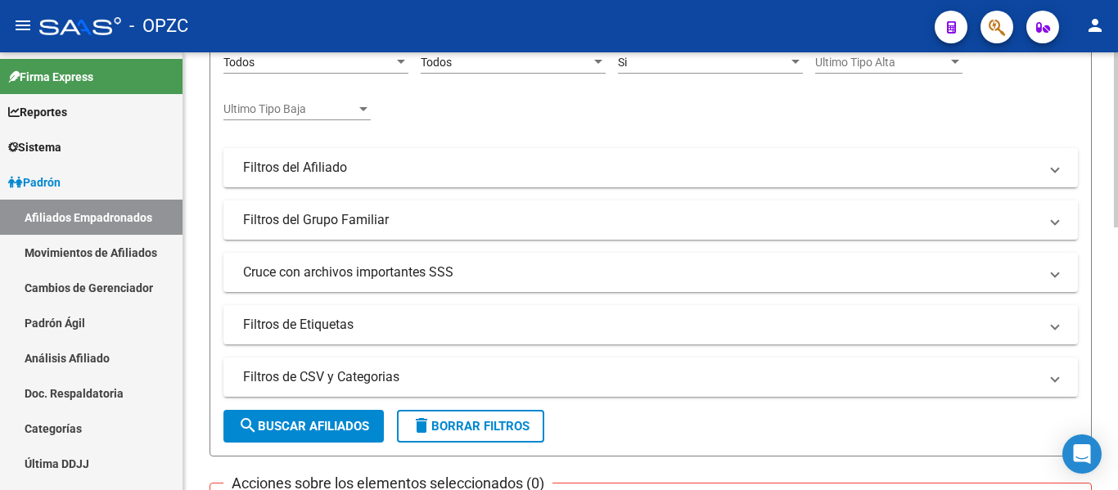
click at [451, 426] on span "delete Borrar Filtros" at bounding box center [471, 426] width 118 height 15
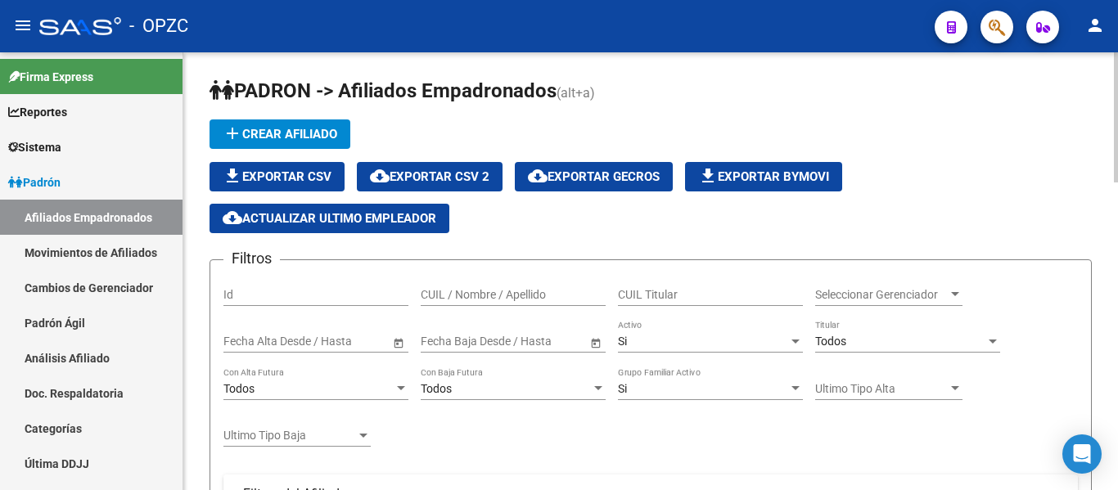
scroll to position [0, 0]
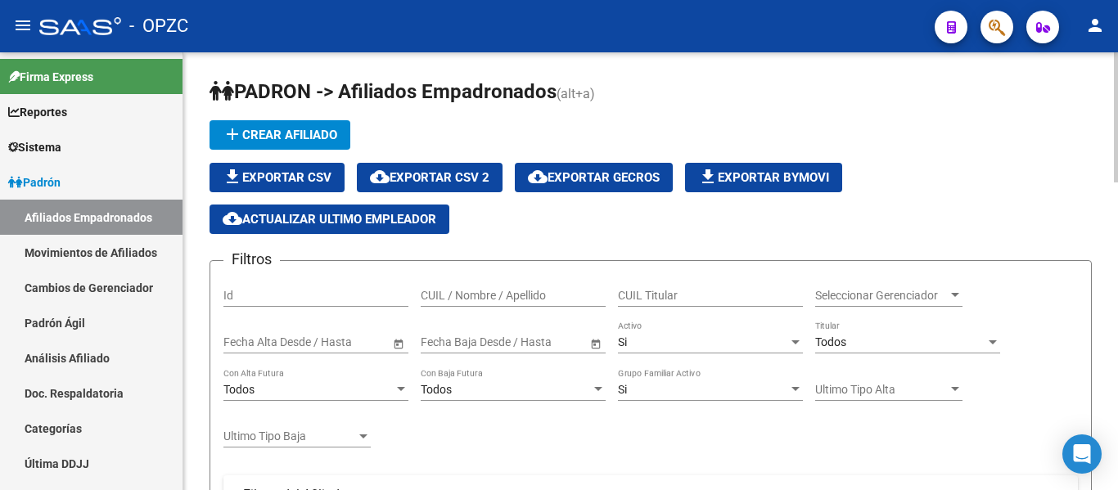
click at [449, 302] on input "CUIL / Nombre / Apellido" at bounding box center [513, 296] width 185 height 14
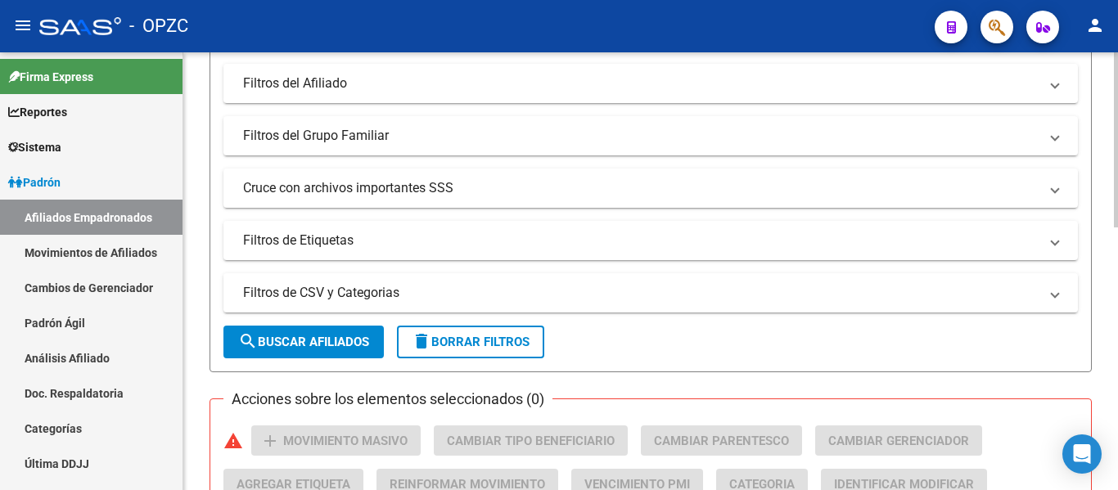
scroll to position [164, 0]
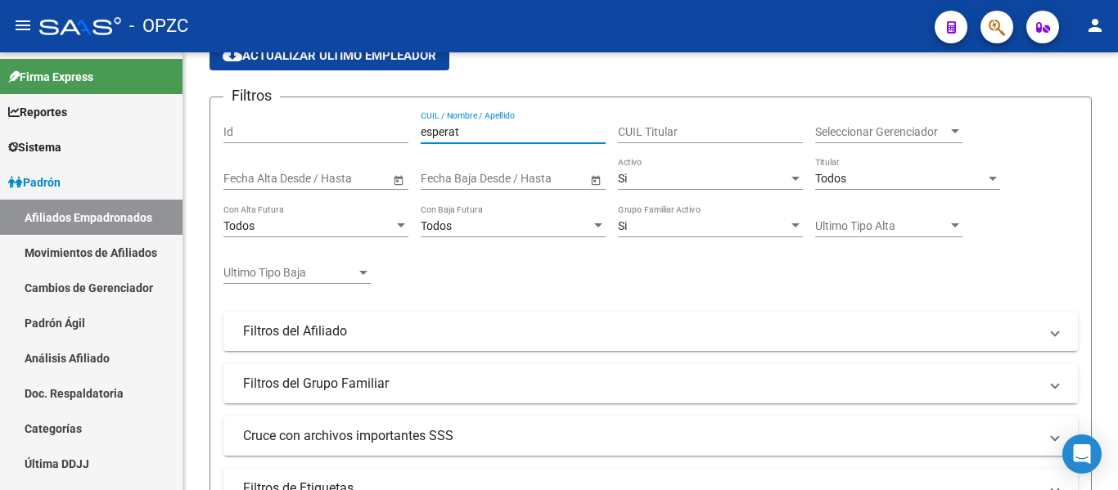
type input "esperat"
click at [101, 349] on link "Análisis Afiliado" at bounding box center [91, 357] width 182 height 35
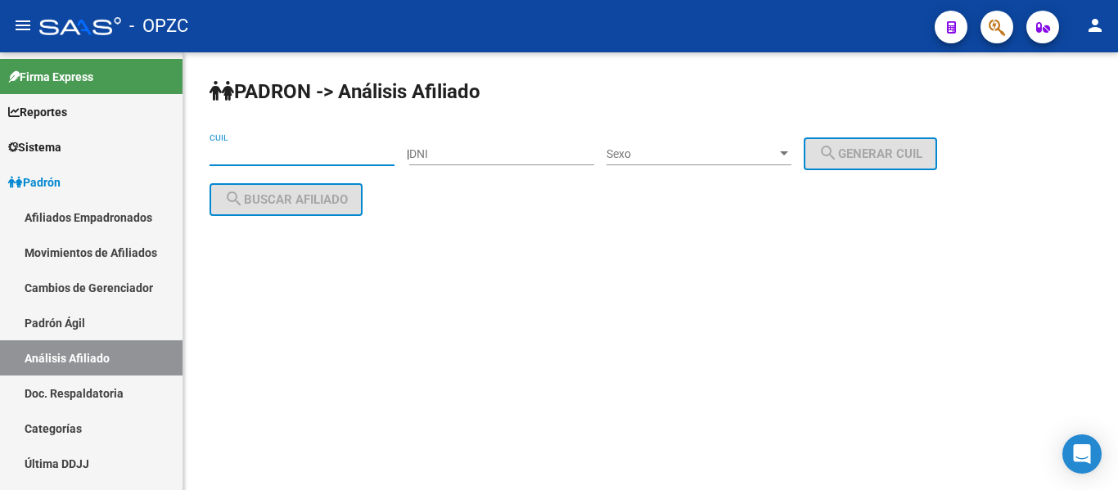
paste input "23-27188634-9"
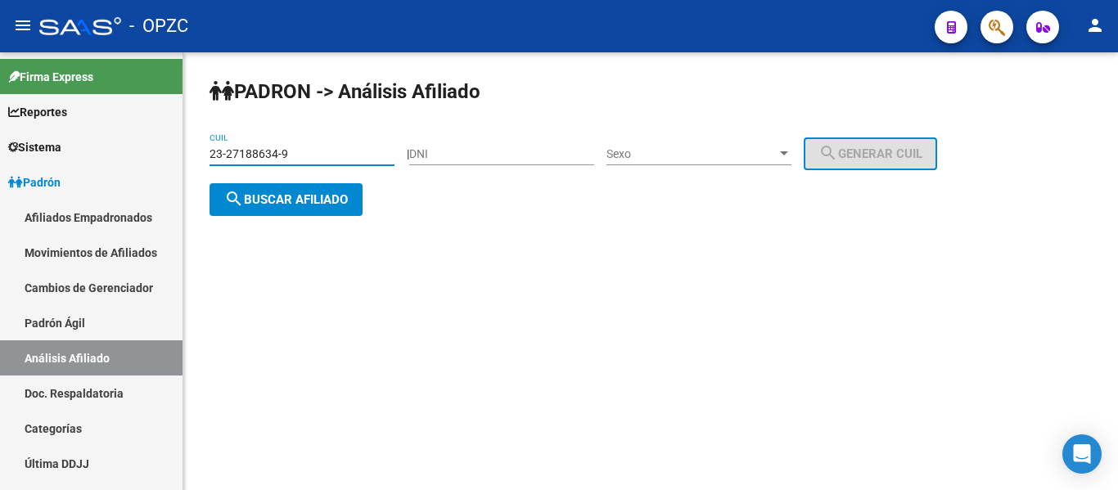
type input "23-27188634-9"
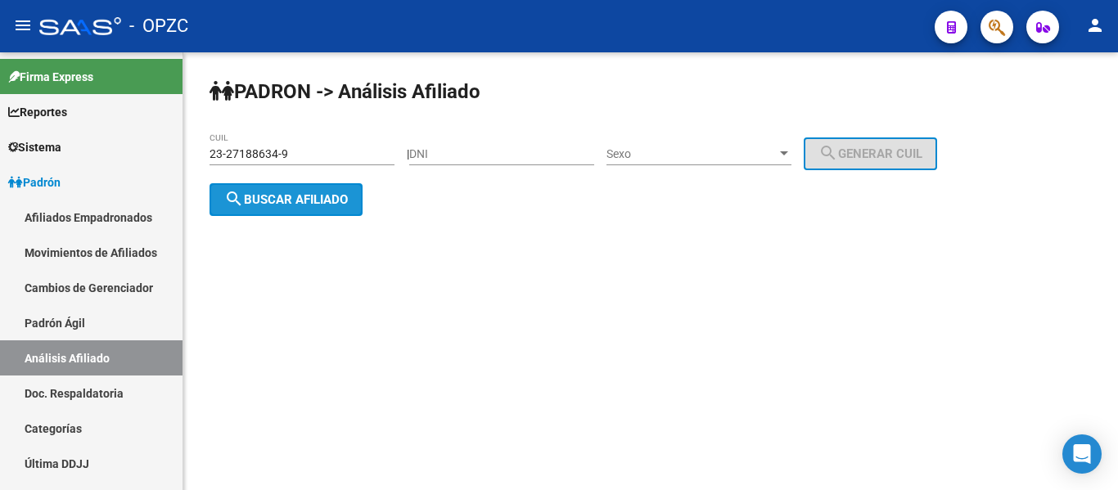
click at [305, 184] on button "search Buscar afiliado" at bounding box center [286, 199] width 153 height 33
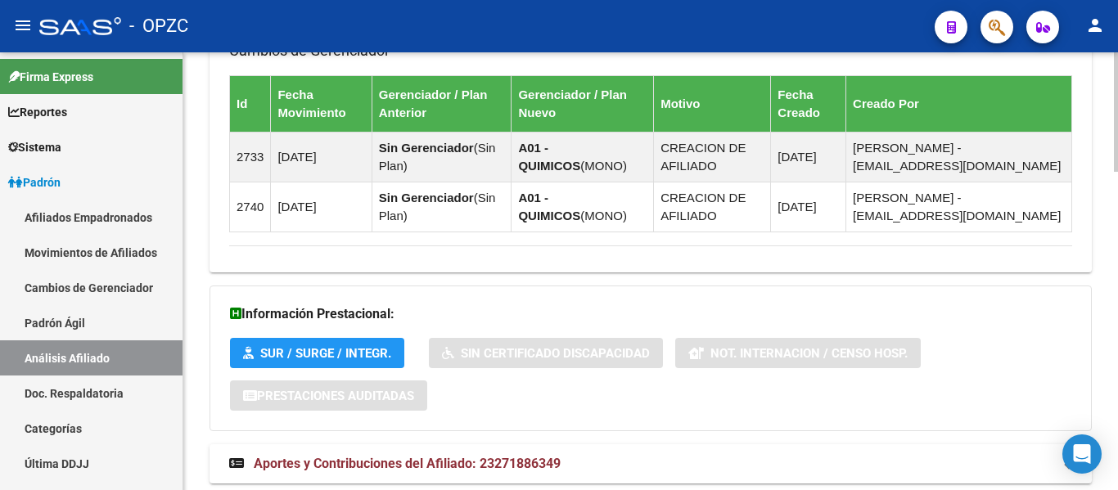
scroll to position [1169, 0]
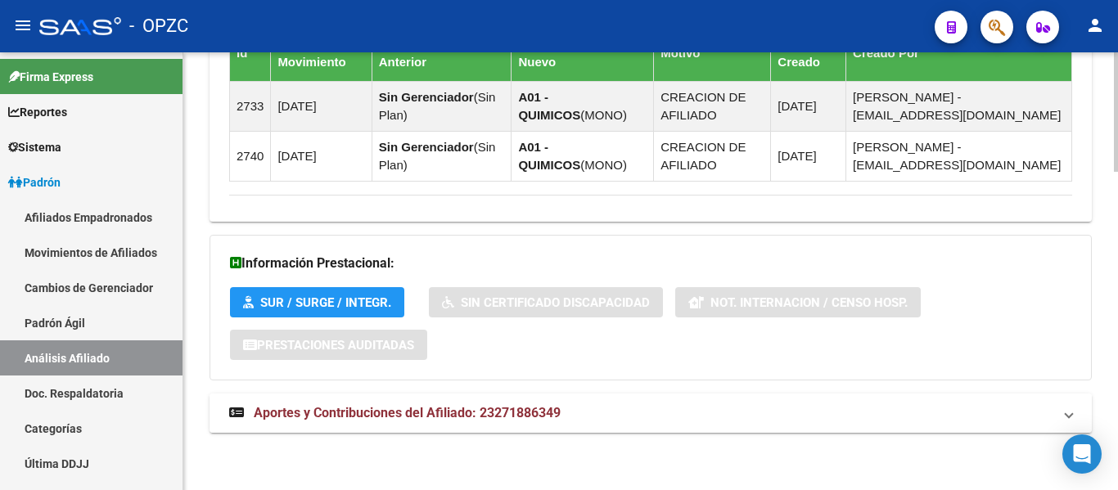
click at [382, 408] on span "Aportes y Contribuciones del Afiliado: 23271886349" at bounding box center [407, 413] width 307 height 16
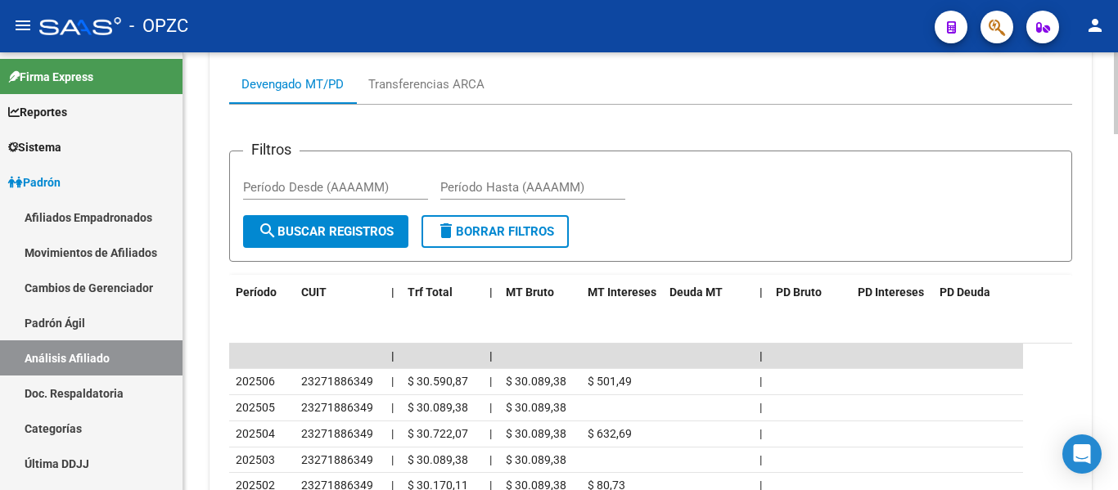
scroll to position [1579, 0]
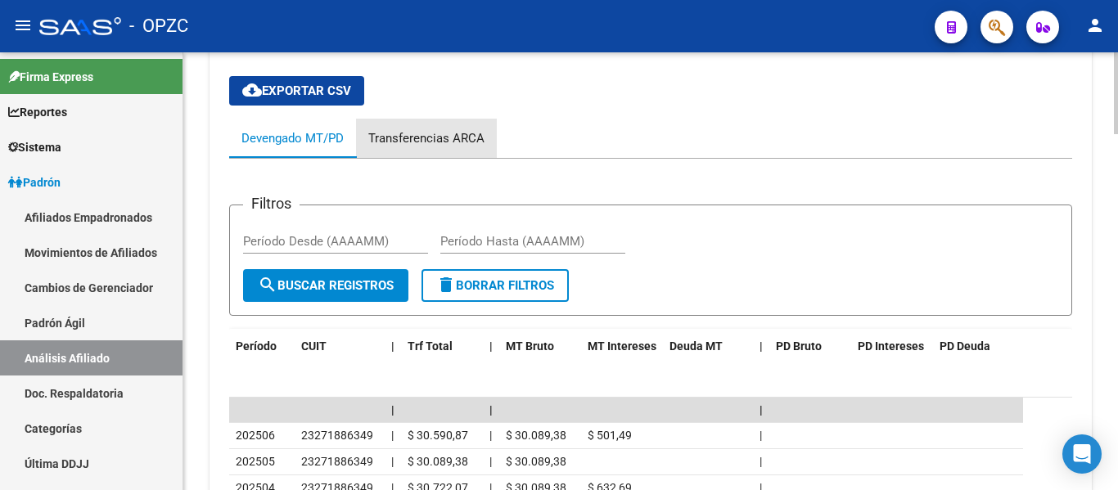
click at [448, 133] on div "Transferencias ARCA" at bounding box center [426, 138] width 116 height 18
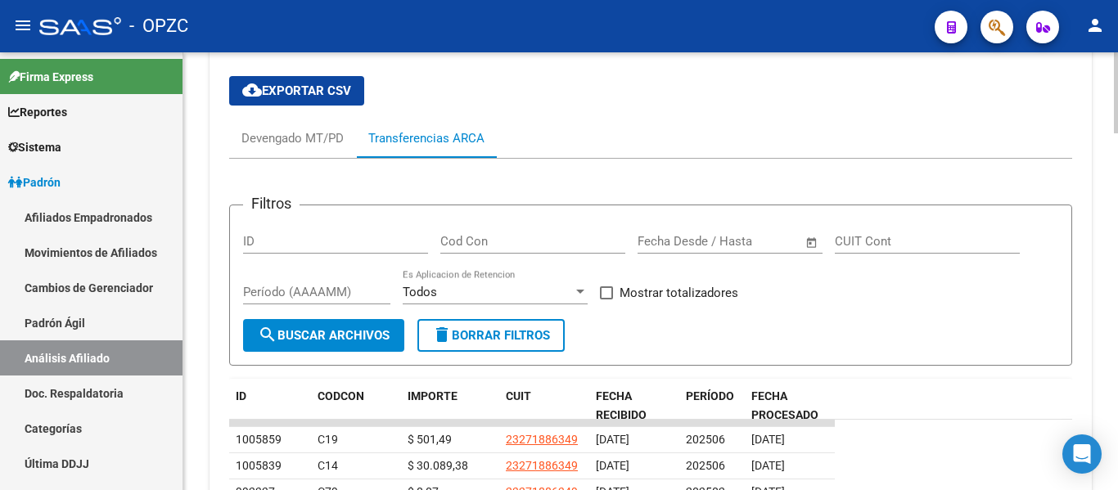
scroll to position [1660, 0]
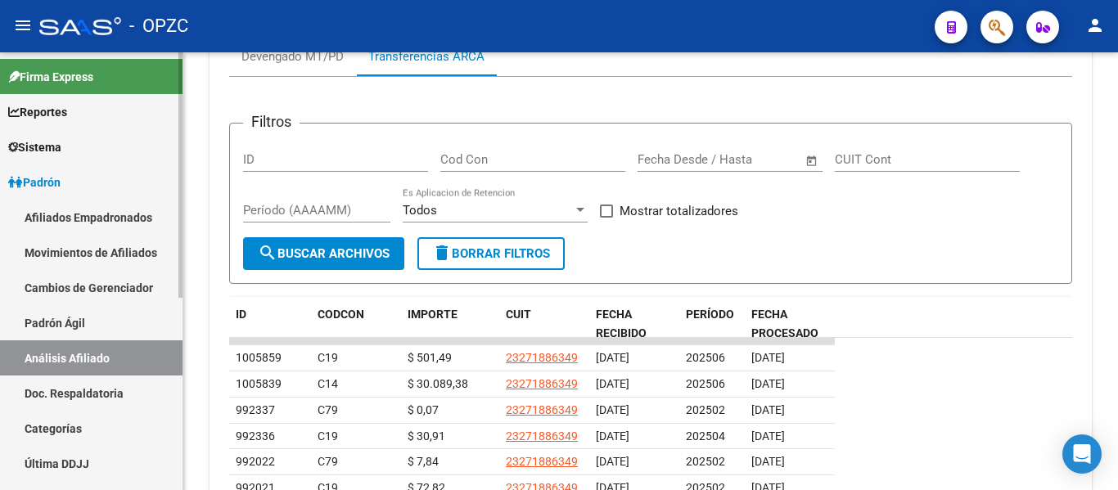
click at [101, 212] on link "Afiliados Empadronados" at bounding box center [91, 217] width 182 height 35
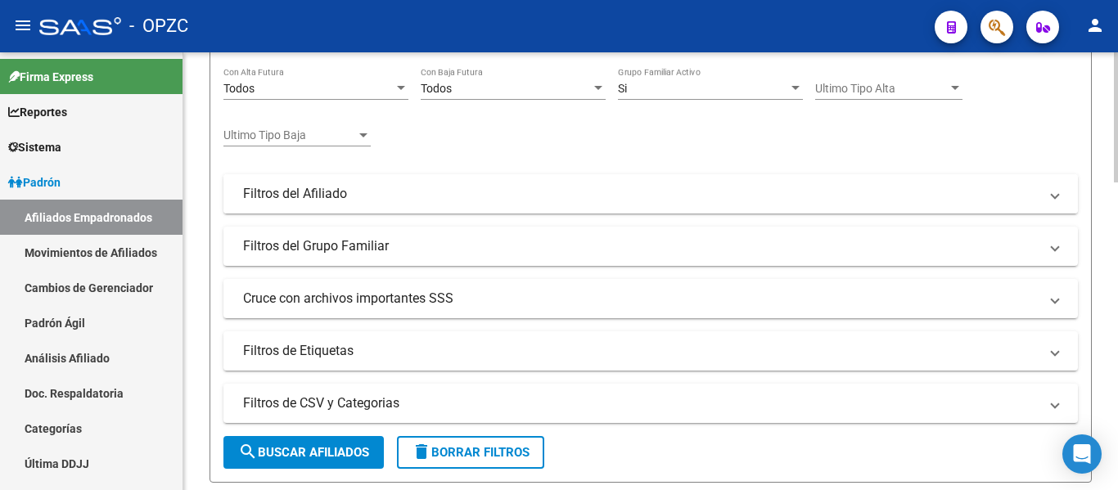
scroll to position [56, 0]
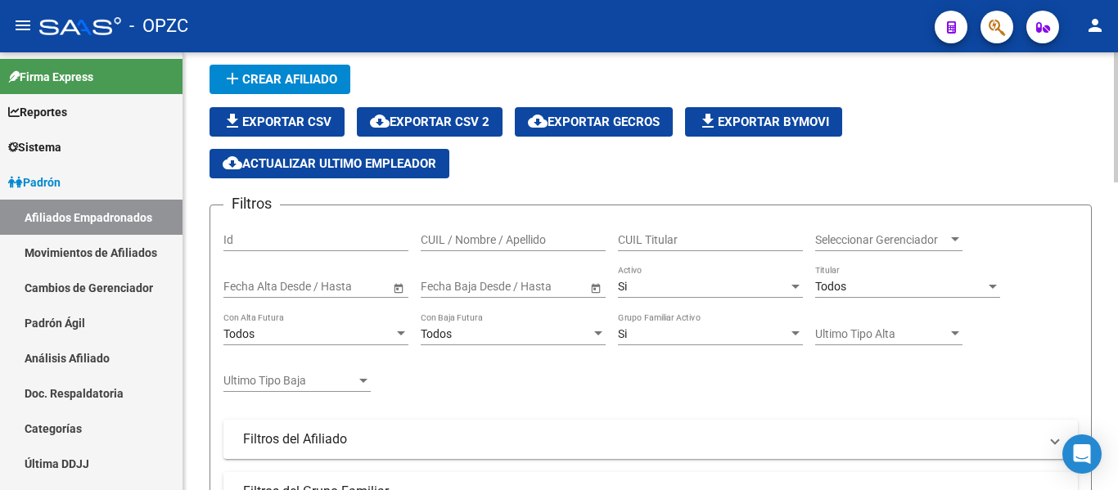
click at [480, 239] on input "CUIL / Nombre / Apellido" at bounding box center [513, 240] width 185 height 14
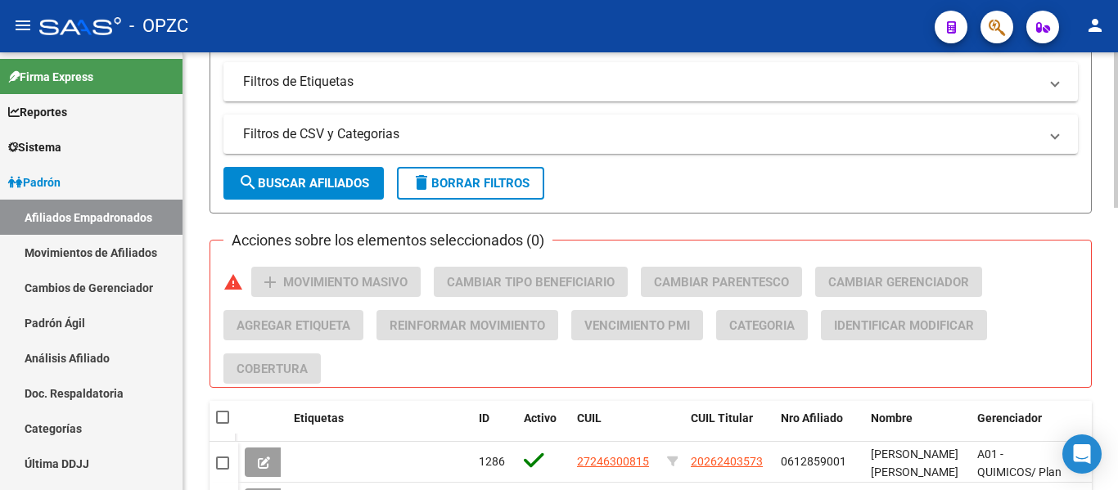
scroll to position [710, 0]
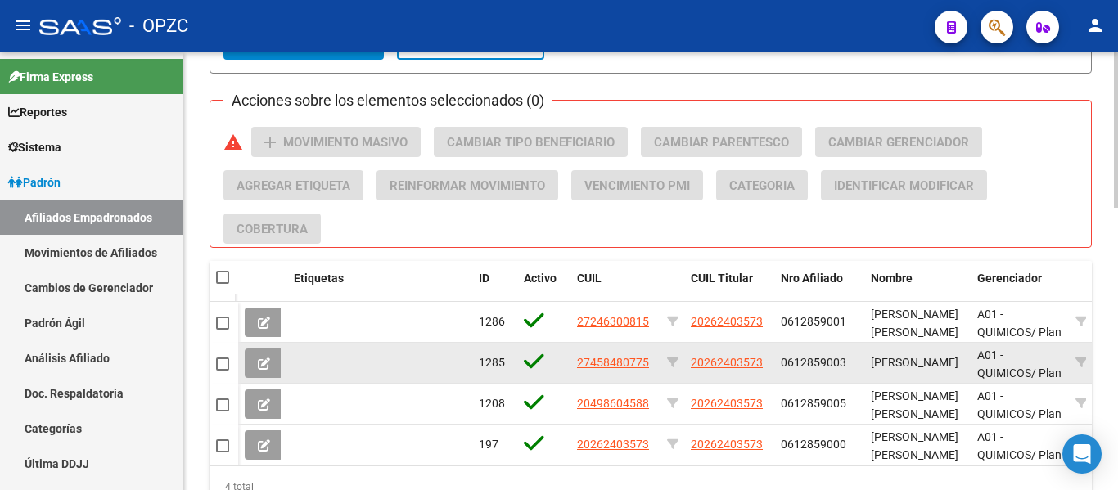
type input "[PERSON_NAME]"
click at [267, 364] on icon at bounding box center [264, 364] width 12 height 12
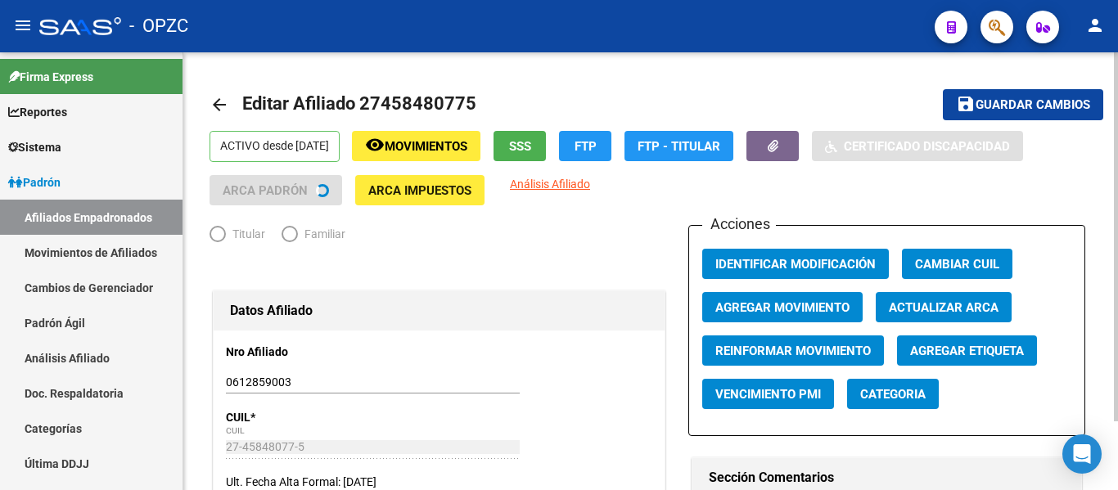
radio input "true"
type input "30-50109269-6"
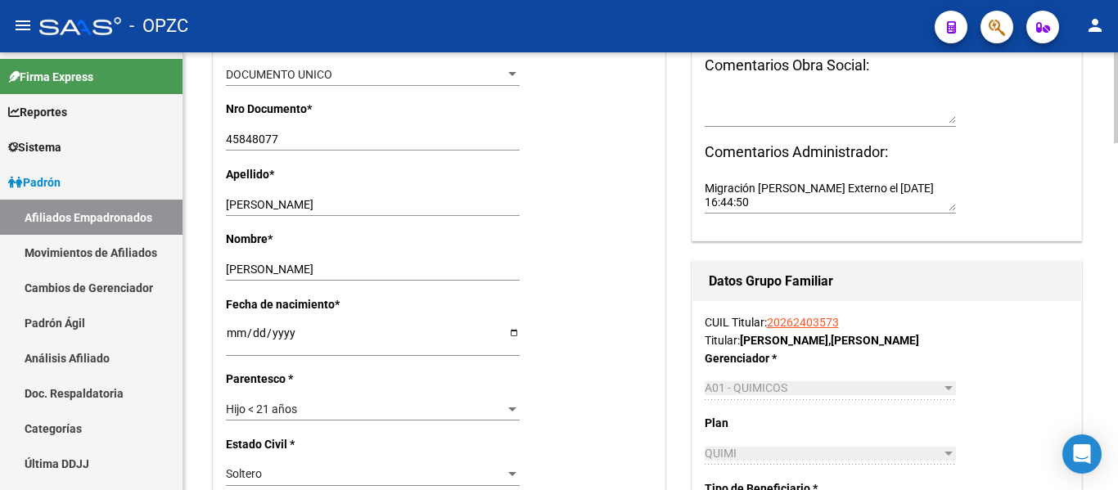
scroll to position [467, 0]
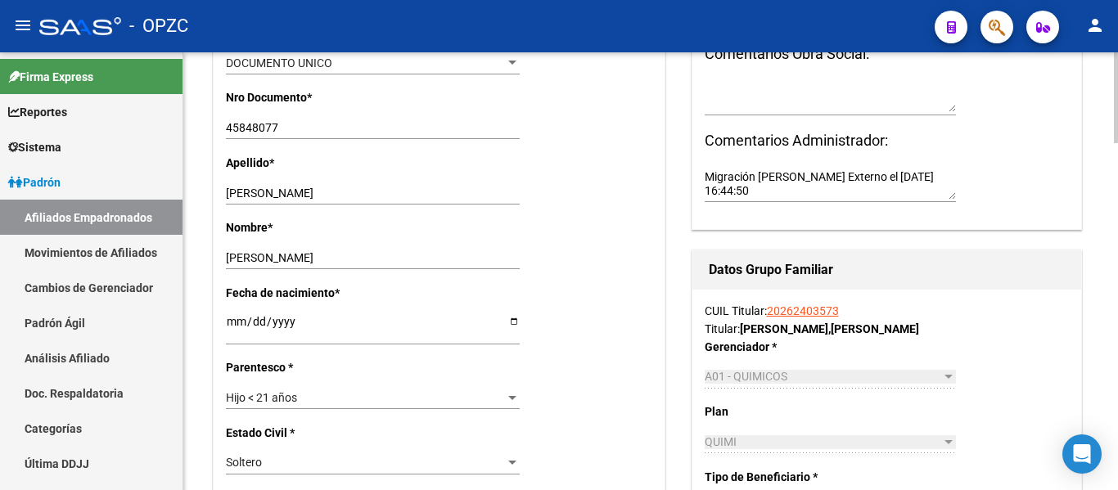
click at [1105, 178] on div at bounding box center [1116, 195] width 4 height 91
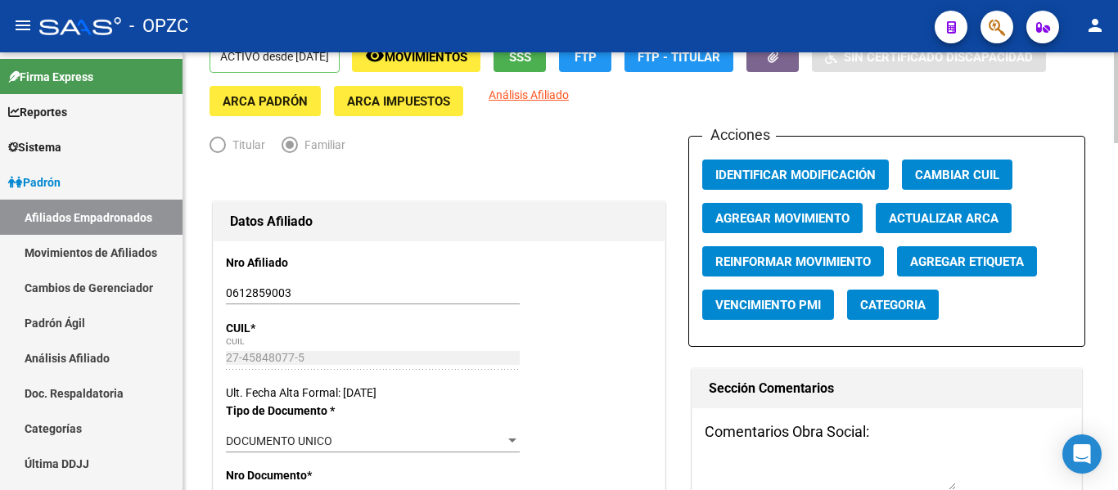
scroll to position [0, 0]
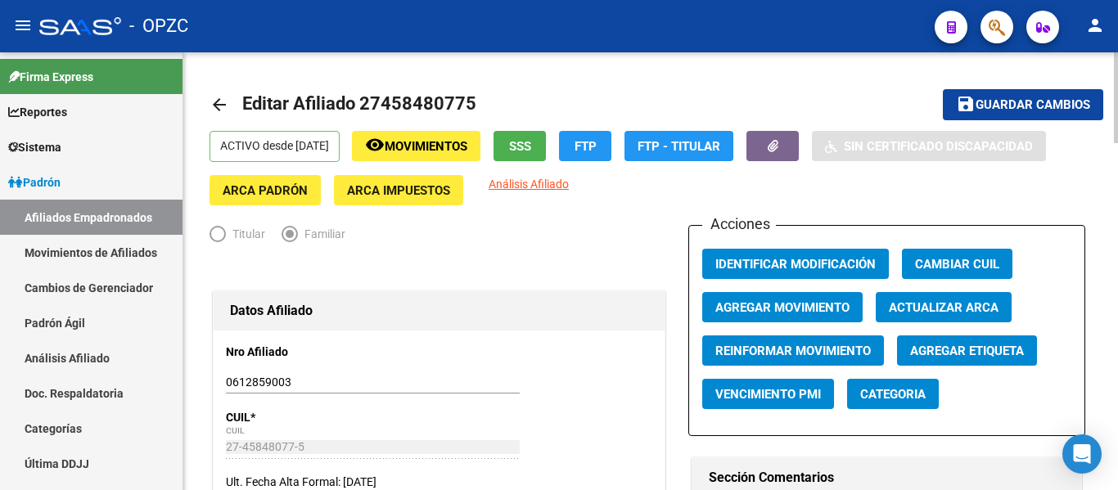
click at [1105, 65] on div at bounding box center [1116, 97] width 4 height 91
click at [818, 300] on span "Agregar Movimiento" at bounding box center [782, 307] width 134 height 15
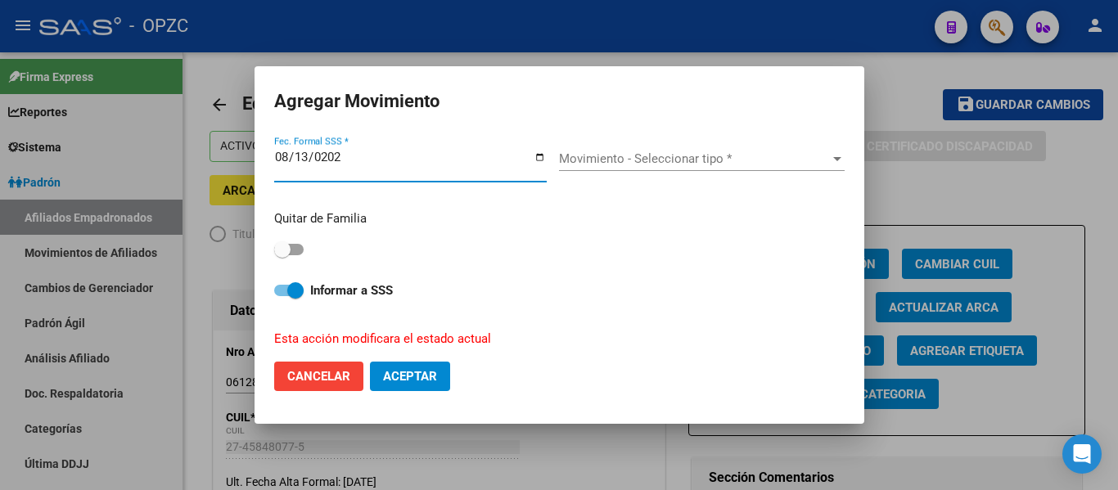
type input "[DATE]"
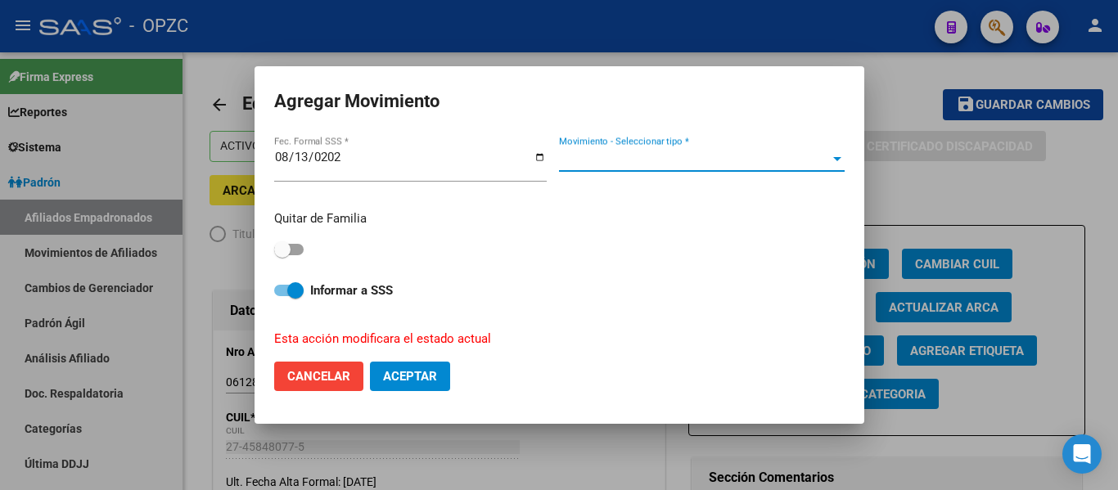
click at [651, 160] on span "Movimiento - Seleccionar tipo *" at bounding box center [694, 158] width 271 height 15
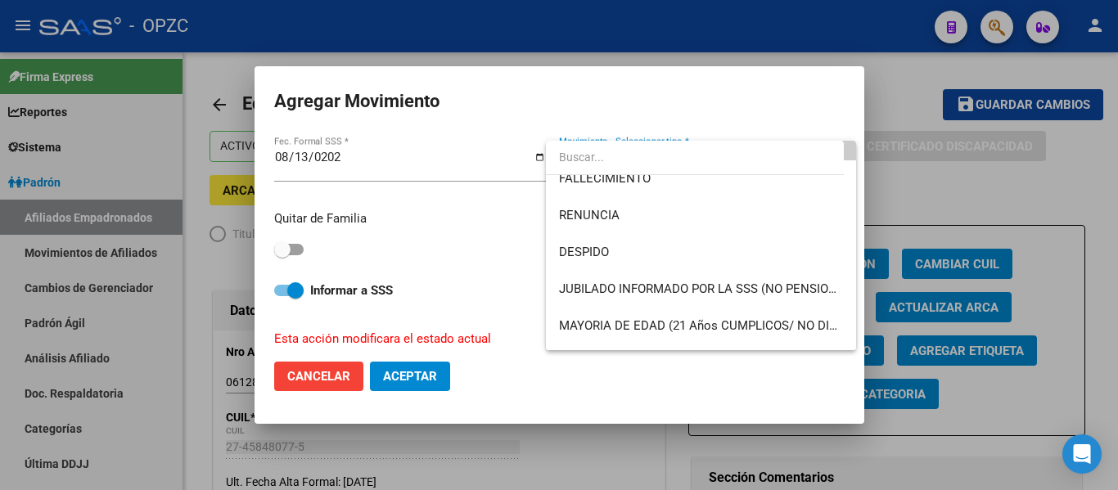
scroll to position [65, 0]
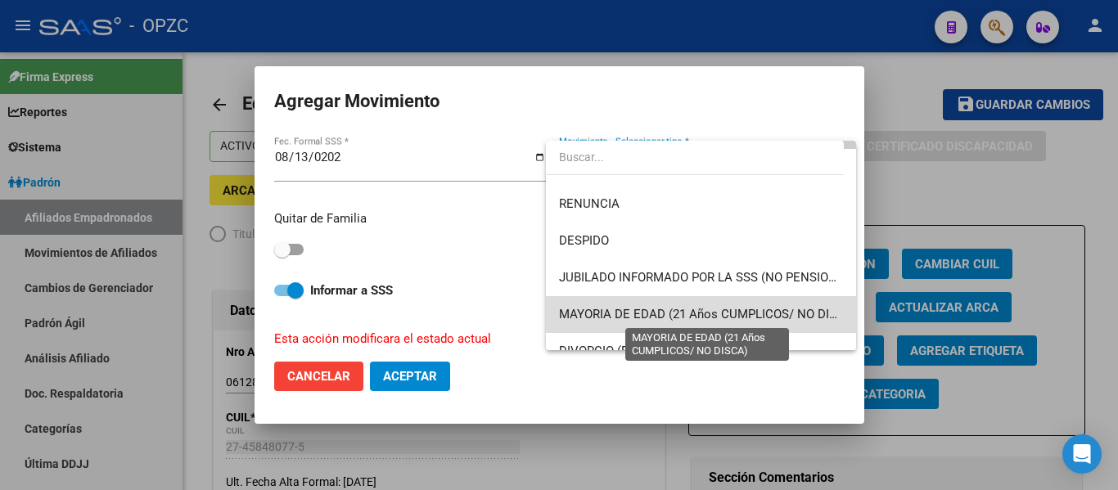
click at [773, 315] on span "MAYORIA DE EDAD (21 Años CUMPLICOS/ NO DISCA)" at bounding box center [708, 314] width 298 height 15
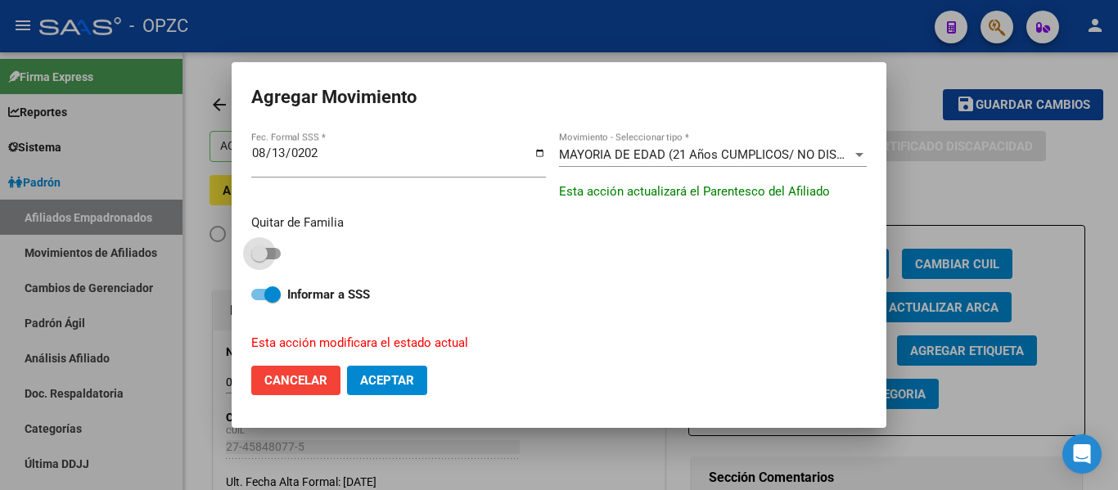
click at [277, 250] on span at bounding box center [265, 253] width 29 height 11
click at [259, 259] on input "checkbox" at bounding box center [259, 259] width 1 height 1
checkbox input "true"
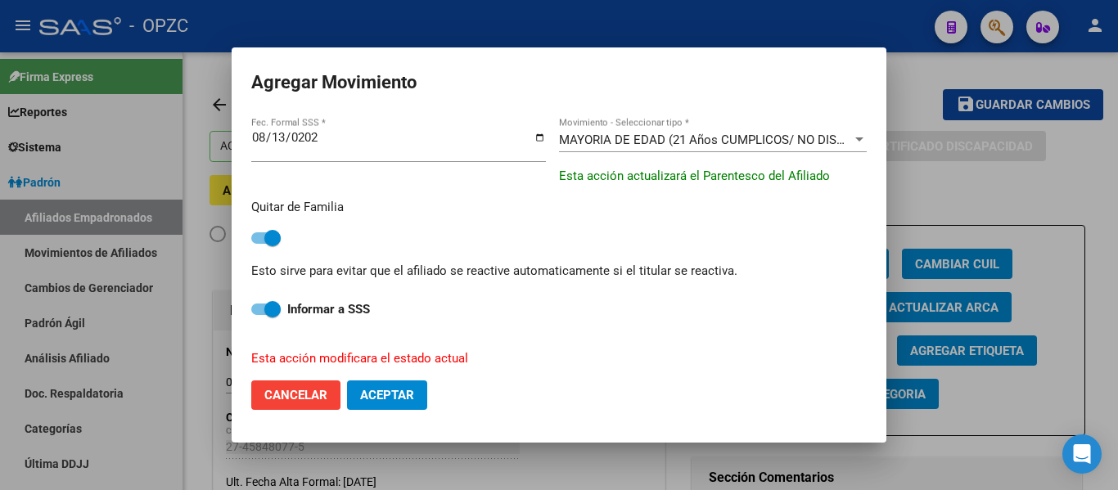
click at [397, 395] on span "Aceptar" at bounding box center [387, 395] width 54 height 15
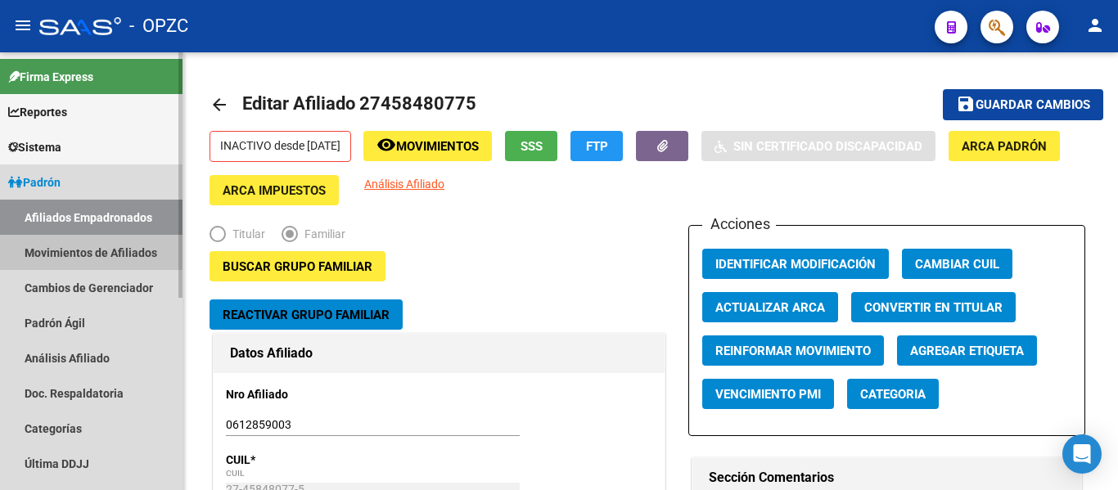
click at [136, 257] on link "Movimientos de Afiliados" at bounding box center [91, 252] width 182 height 35
